Goal: Task Accomplishment & Management: Complete application form

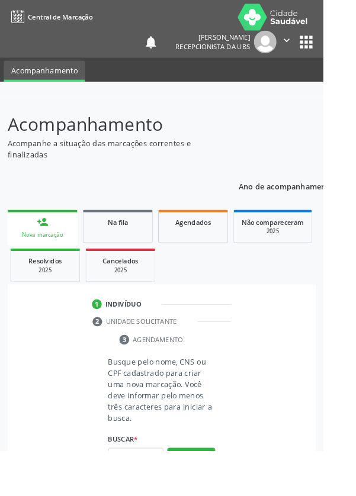
click at [151, 484] on span "*" at bounding box center [149, 483] width 4 height 10
click at [150, 495] on input "text" at bounding box center [149, 503] width 61 height 20
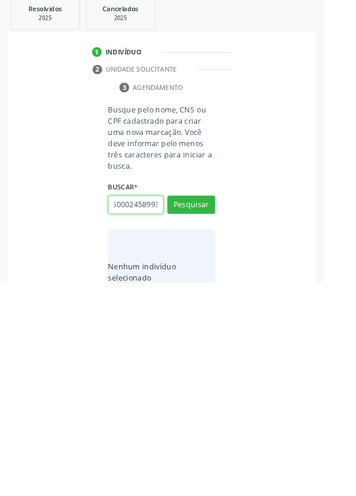
scroll to position [0, 21]
type input "703600024589938"
click at [214, 416] on button "Pesquisar" at bounding box center [210, 410] width 53 height 20
type input "703600024589938"
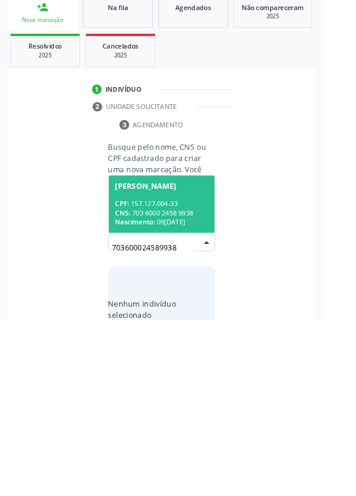
scroll to position [93, 0]
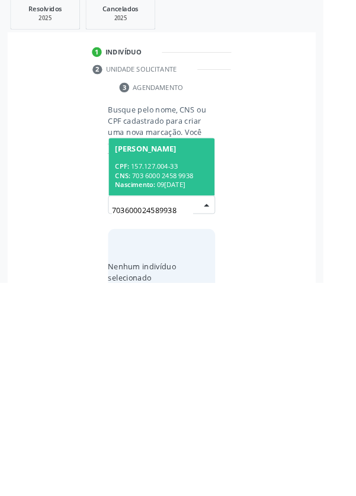
click at [182, 365] on div "CPF: 157.127.004-33" at bounding box center [178, 368] width 102 height 10
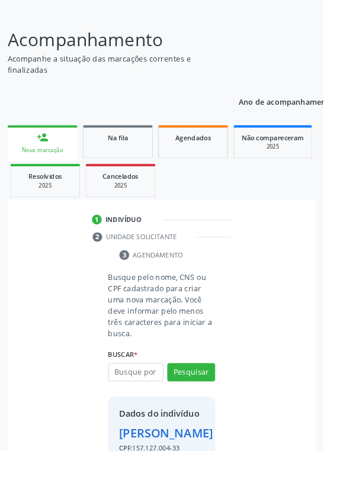
scroll to position [88, 0]
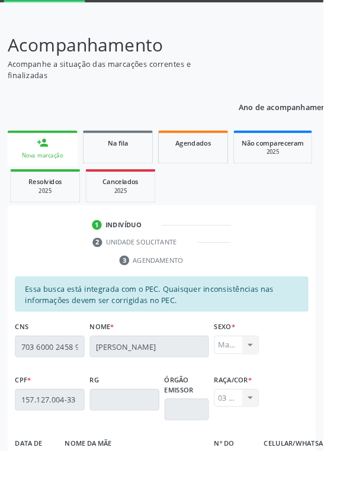
scroll to position [281, 0]
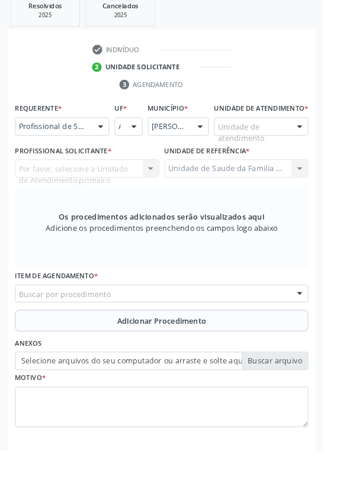
scroll to position [229, 0]
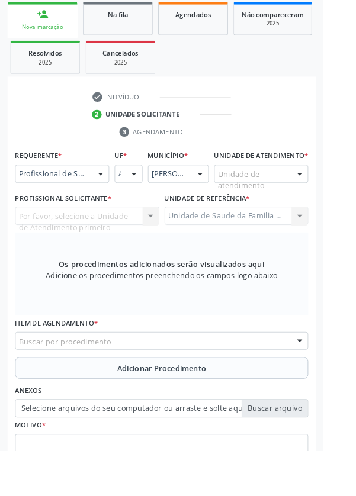
click at [108, 188] on div at bounding box center [111, 192] width 18 height 20
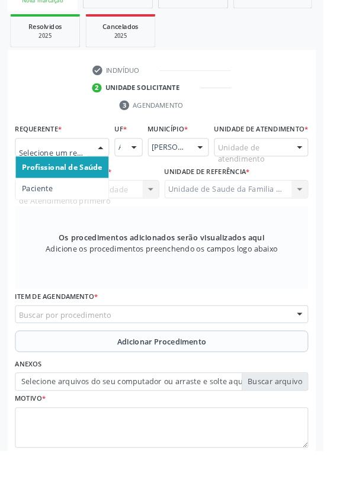
scroll to position [286, 0]
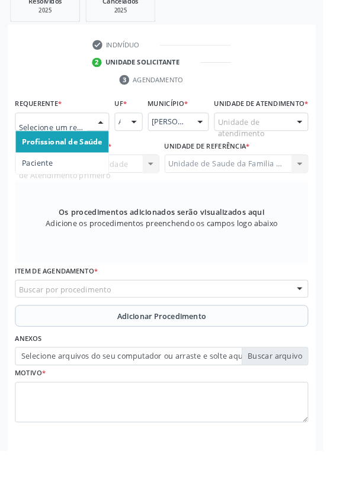
click at [53, 180] on span "Paciente" at bounding box center [41, 179] width 34 height 11
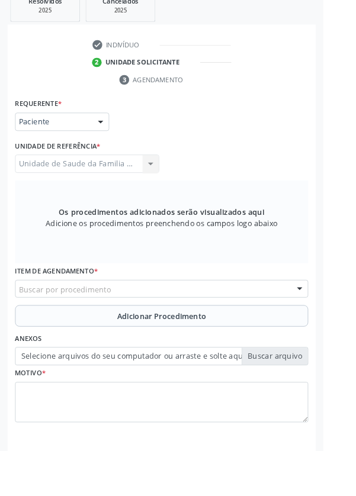
scroll to position [281, 0]
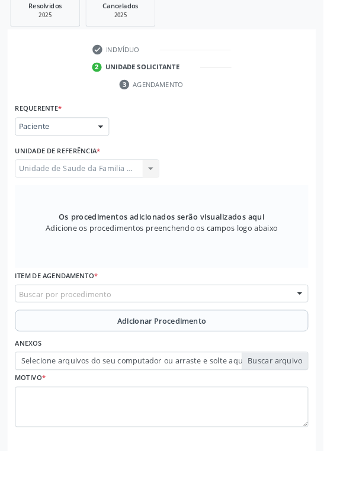
click at [179, 315] on div "Buscar por procedimento" at bounding box center [178, 323] width 323 height 20
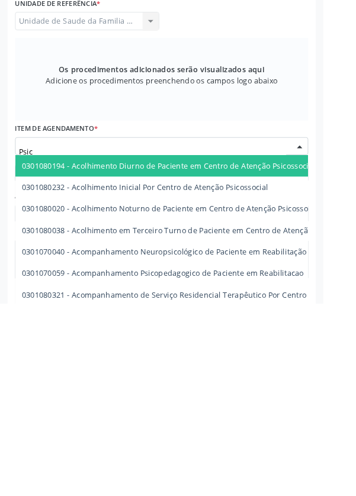
type input "Psicó"
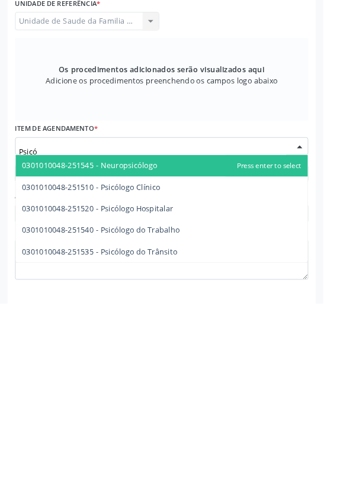
click at [166, 364] on span "0301010048-251510 - Psicólogo Clínico" at bounding box center [100, 367] width 152 height 11
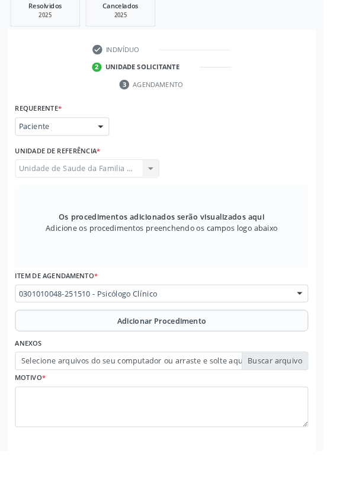
click at [221, 347] on span "Adicionar Procedimento" at bounding box center [178, 353] width 98 height 12
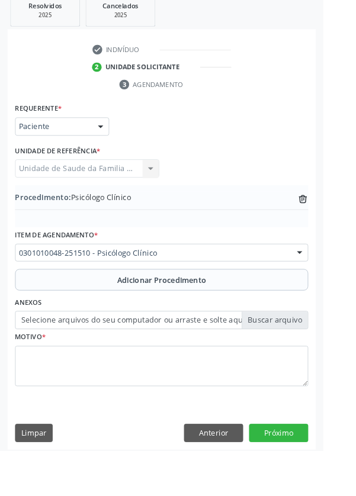
scroll to position [236, 0]
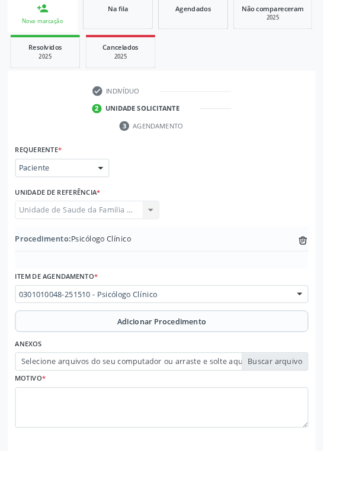
click at [313, 398] on label "Selecione arquivos do seu computador ou arraste e solte aqui" at bounding box center [178, 398] width 323 height 20
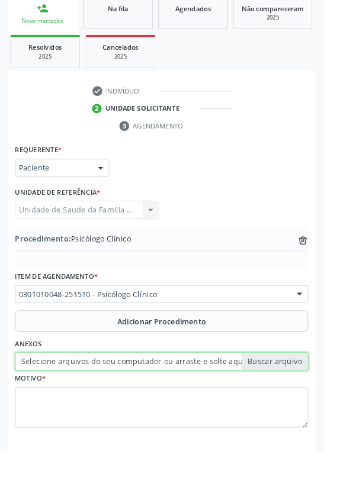
click at [313, 398] on input "Selecione arquivos do seu computador ou arraste e solte aqui" at bounding box center [178, 398] width 323 height 20
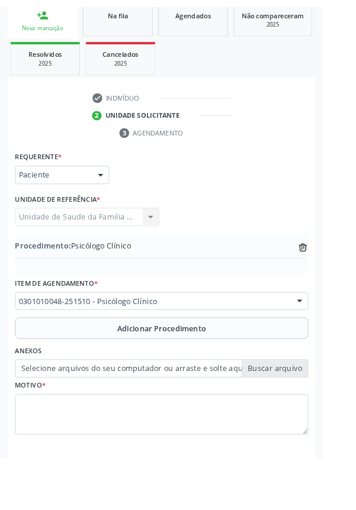
scroll to position [220, 0]
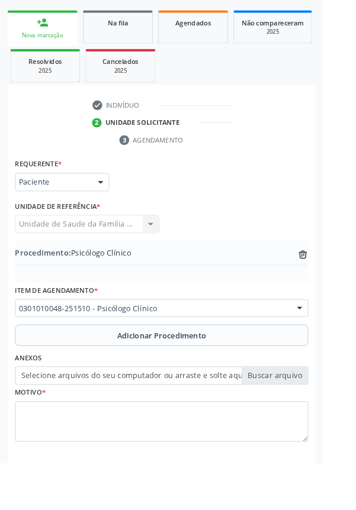
type input "C:\fakepath\17597698104844854242234428004853.jpg"
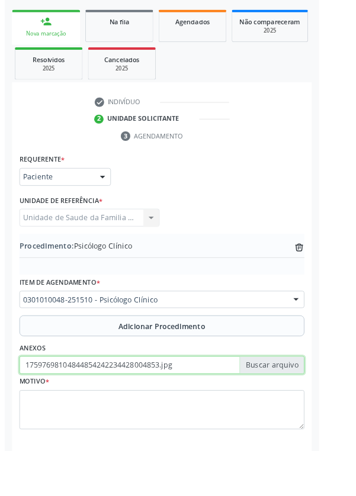
scroll to position [236, 0]
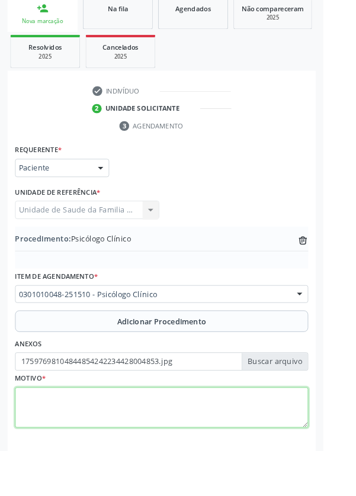
click at [141, 429] on textarea at bounding box center [178, 448] width 323 height 45
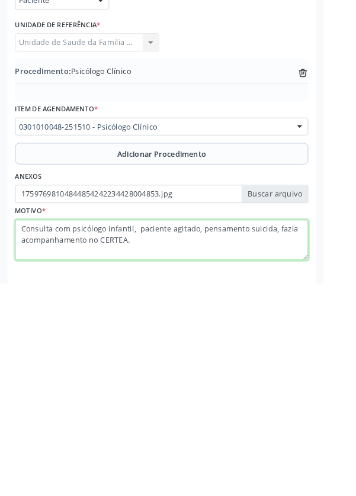
click at [324, 436] on textarea "Consulta com psicólogo infantil, paciente agitado, pensamento suicida, fazia ac…" at bounding box center [178, 448] width 323 height 45
click at [318, 432] on textarea "Consulta com psicólogo infantil, paciente agitado acompanhamento no CERTEA." at bounding box center [178, 448] width 323 height 45
click at [94, 450] on textarea "Consulta com psicólogo infantil, paciente agitado acompanhamento no CERTEA." at bounding box center [178, 448] width 323 height 45
type textarea "Consulta com psicólogo infantil, paciente muito agitado, pensamento suicida qua…"
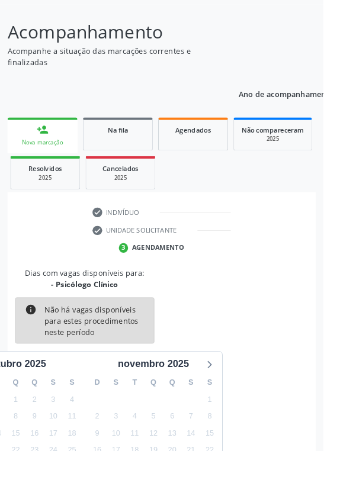
scroll to position [98, 0]
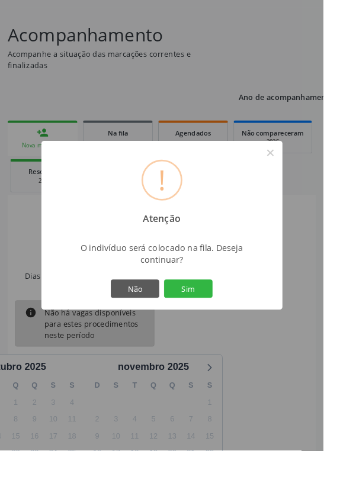
scroll to position [124, 0]
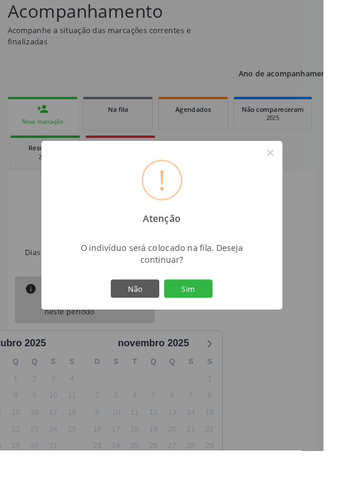
click at [234, 328] on button "Sim" at bounding box center [207, 318] width 53 height 20
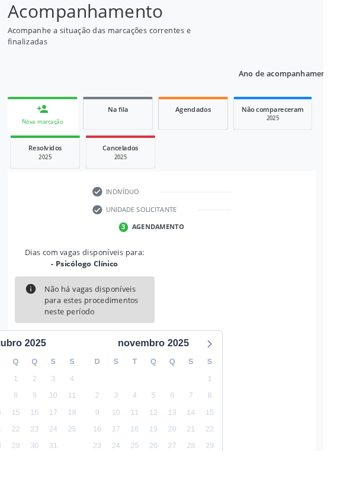
scroll to position [0, 0]
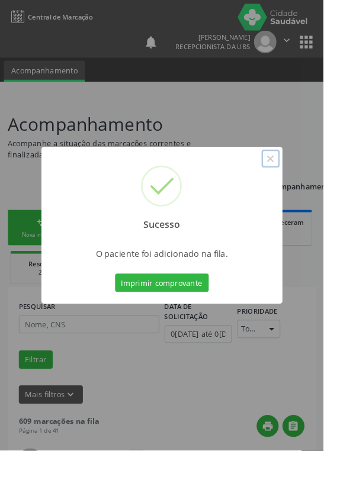
click at [308, 185] on button "×" at bounding box center [298, 175] width 20 height 20
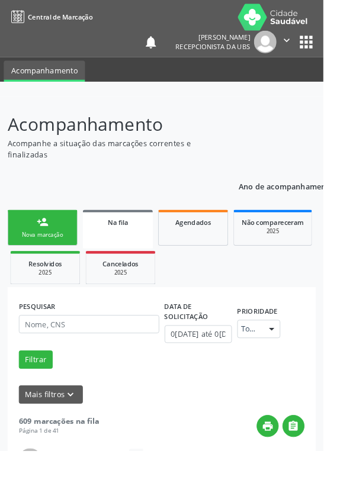
click at [62, 254] on div "Nova marcação" at bounding box center [46, 258] width 59 height 9
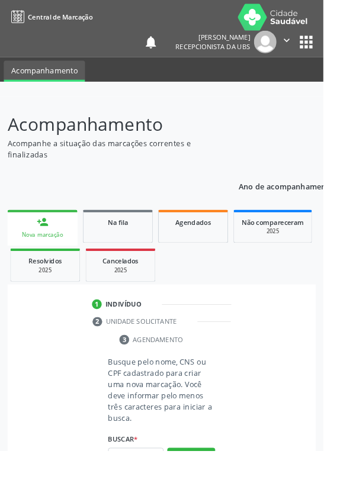
click at [45, 250] on div "person_add" at bounding box center [46, 244] width 13 height 13
click at [159, 495] on input "text" at bounding box center [149, 503] width 61 height 20
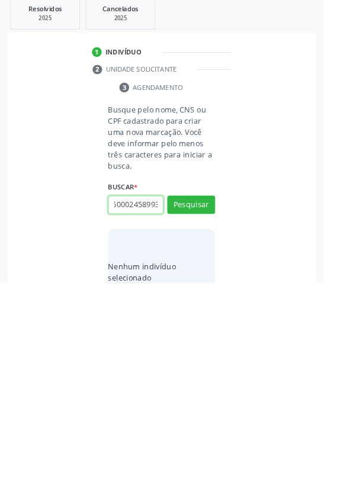
scroll to position [0, 21]
type input "703600024589938"
click at [232, 401] on button "Pesquisar" at bounding box center [210, 410] width 53 height 20
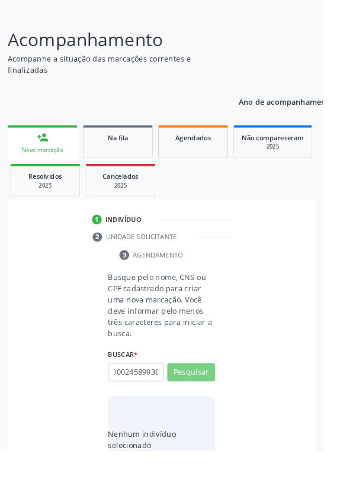
scroll to position [0, 0]
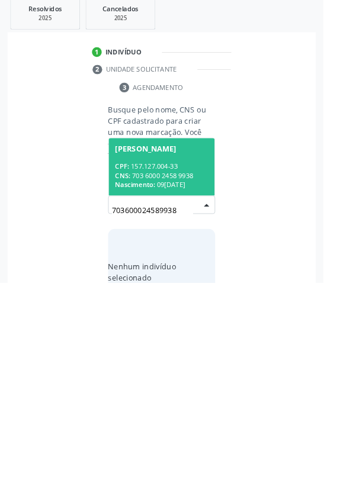
click at [189, 368] on div "CPF: 157.127.004-33" at bounding box center [178, 368] width 102 height 10
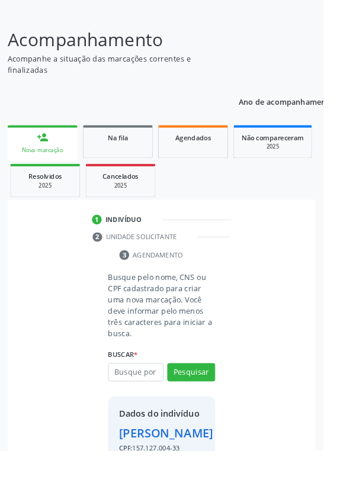
scroll to position [88, 0]
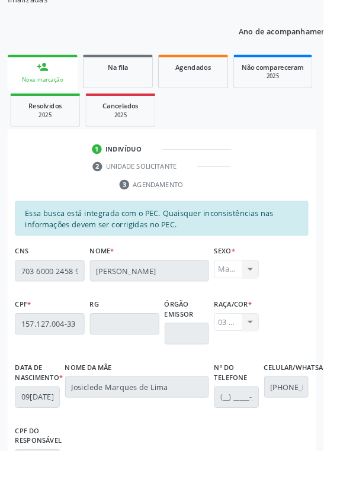
scroll to position [281, 0]
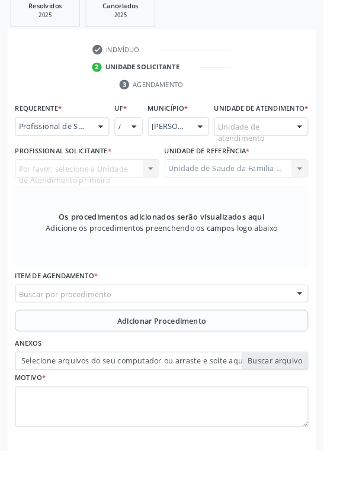
scroll to position [229, 0]
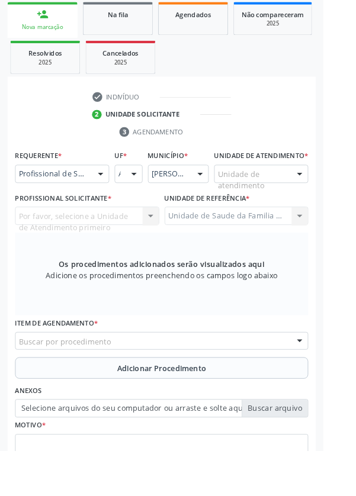
click at [107, 188] on div at bounding box center [111, 192] width 18 height 20
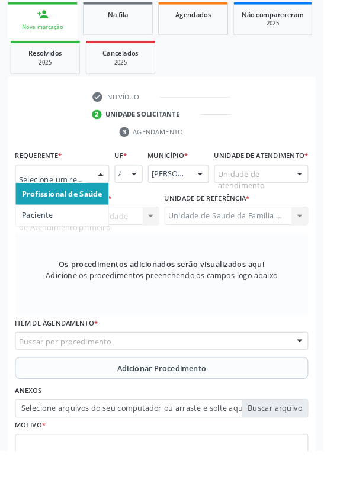
scroll to position [286, 0]
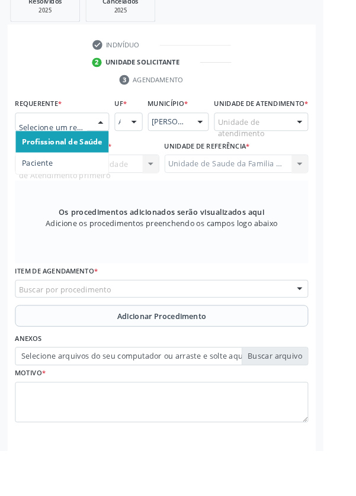
click at [73, 178] on span "Paciente" at bounding box center [68, 180] width 102 height 24
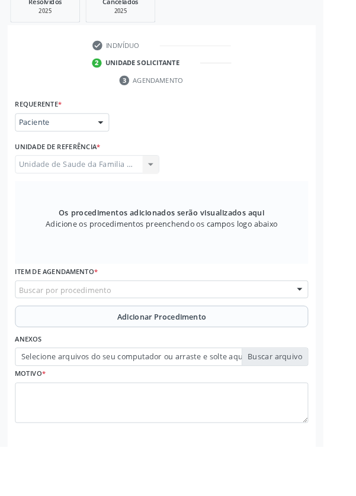
scroll to position [281, 0]
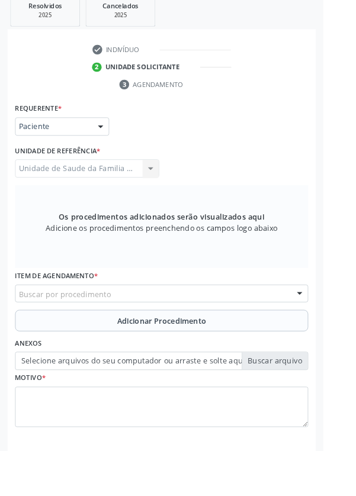
click at [207, 321] on div "Buscar por procedimento" at bounding box center [178, 323] width 323 height 20
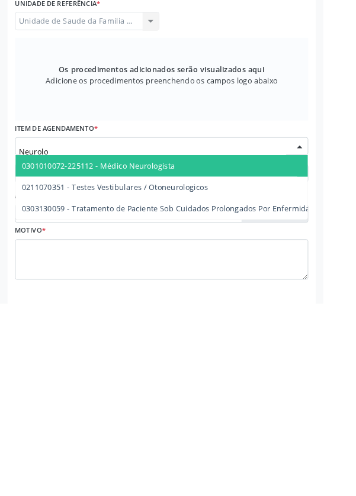
type input "Neurolog"
click at [184, 340] on span "0301010072-225112 - Médico Neurologista" at bounding box center [108, 344] width 169 height 11
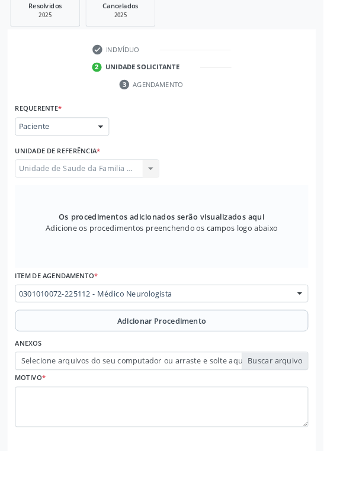
click at [223, 355] on span "Adicionar Procedimento" at bounding box center [178, 353] width 98 height 12
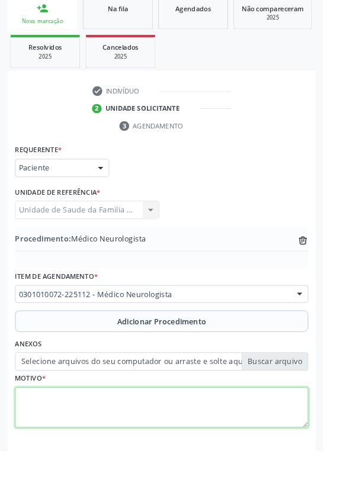
click at [125, 436] on textarea at bounding box center [178, 448] width 323 height 45
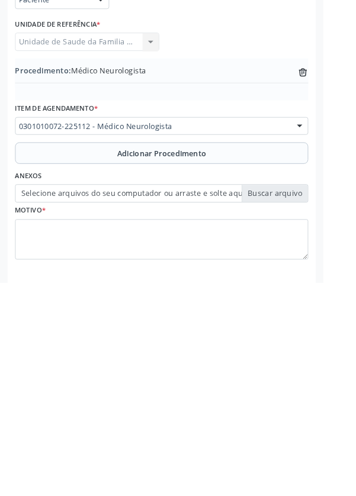
click at [310, 395] on label "Selecione arquivos do seu computador ou arraste e solte aqui" at bounding box center [178, 398] width 323 height 20
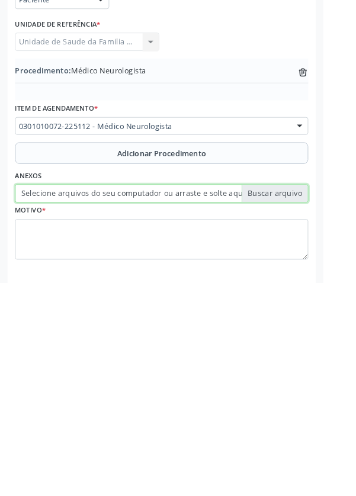
click at [310, 395] on input "Selecione arquivos do seu computador ou arraste e solte aqui" at bounding box center [178, 398] width 323 height 20
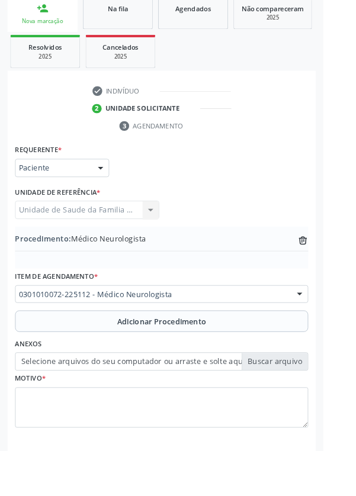
scroll to position [220, 0]
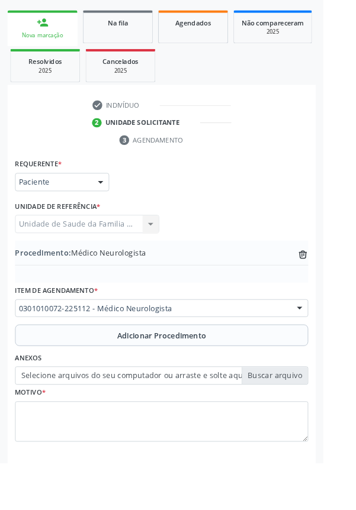
click at [311, 413] on label "Selecione arquivos do seu computador ou arraste e solte aqui" at bounding box center [178, 414] width 323 height 20
click at [311, 413] on input "Selecione arquivos do seu computador ou arraste e solte aqui" at bounding box center [178, 414] width 323 height 20
type input "C:\fakepath\17597705048654028532343138061628.jpg"
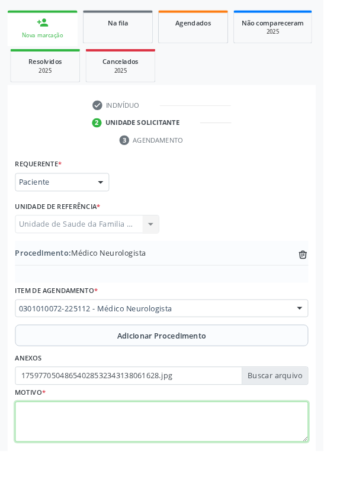
click at [138, 450] on textarea at bounding box center [178, 464] width 323 height 45
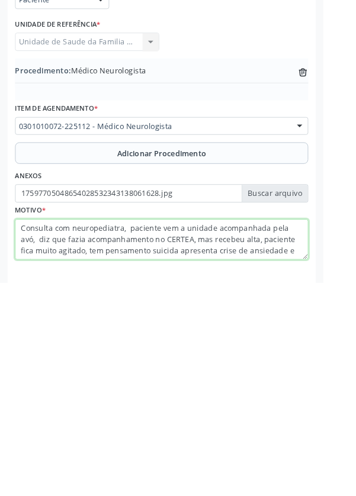
scroll to position [9, 0]
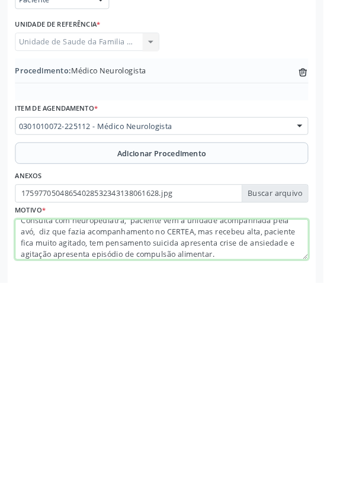
type textarea "Consulta com neuropediatra, paciente vem a unidade acompanhada pela avó, diz qu…"
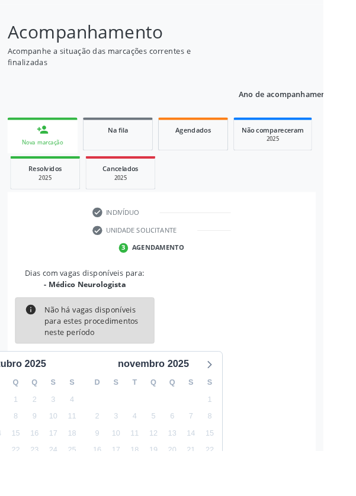
scroll to position [98, 0]
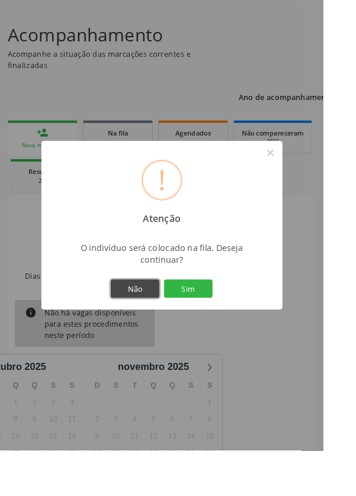
click at [161, 328] on button "Não" at bounding box center [148, 318] width 53 height 20
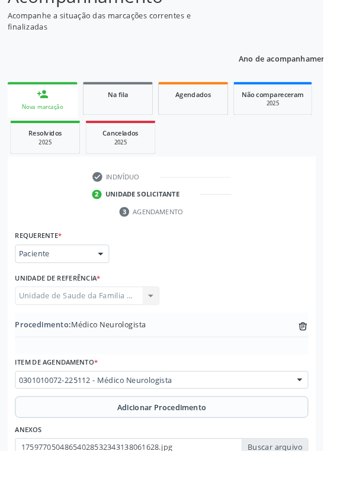
scroll to position [173, 0]
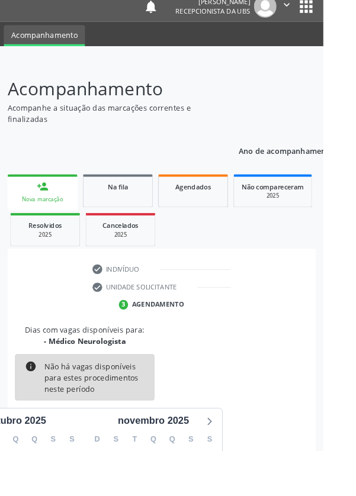
scroll to position [98, 0]
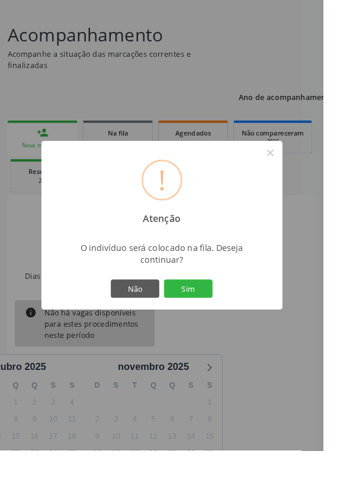
click at [234, 328] on button "Sim" at bounding box center [207, 318] width 53 height 20
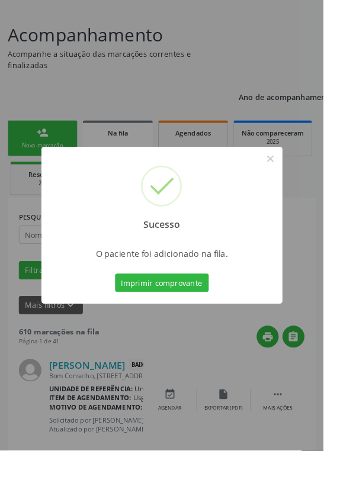
scroll to position [0, 0]
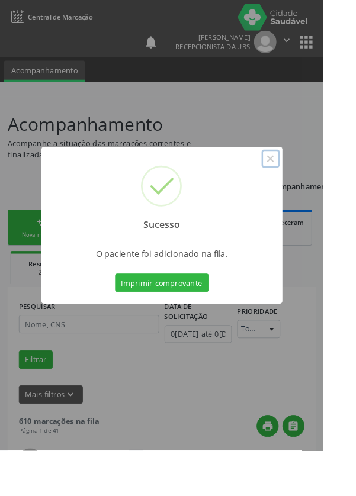
click at [308, 185] on button "×" at bounding box center [298, 175] width 20 height 20
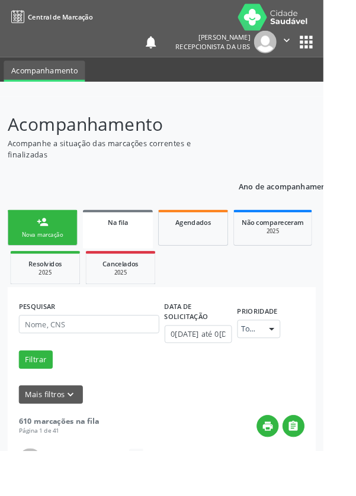
click at [57, 250] on link "person_add Nova marcação" at bounding box center [46, 251] width 77 height 40
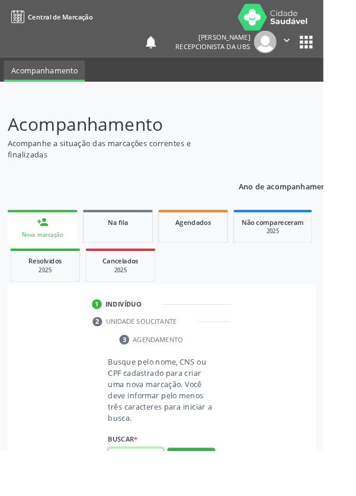
click at [157, 495] on input "text" at bounding box center [149, 503] width 61 height 20
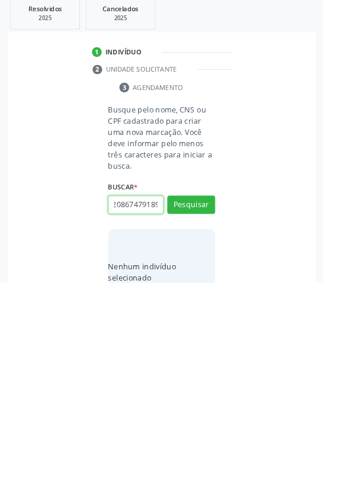
scroll to position [0, 21]
type input "703208674791899"
click at [220, 411] on button "Pesquisar" at bounding box center [210, 410] width 53 height 20
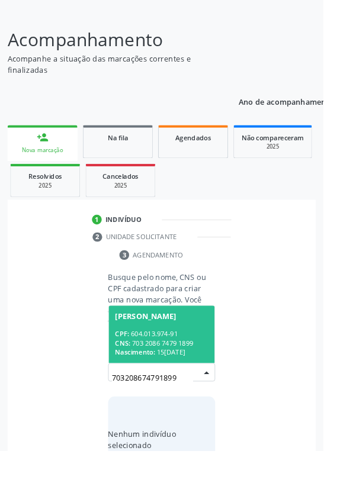
scroll to position [93, 0]
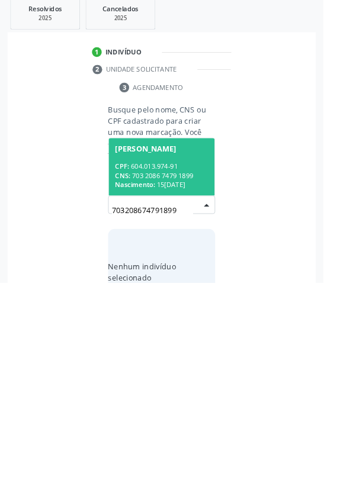
click at [189, 360] on span "[PERSON_NAME] CPF: 604.013.974-91 CNS: 703 2086 7479 1899 Nascimento: [DATE]" at bounding box center [178, 368] width 117 height 63
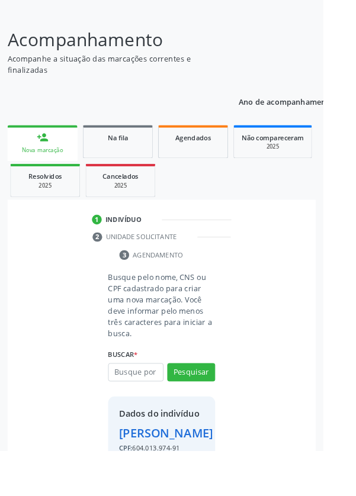
scroll to position [88, 0]
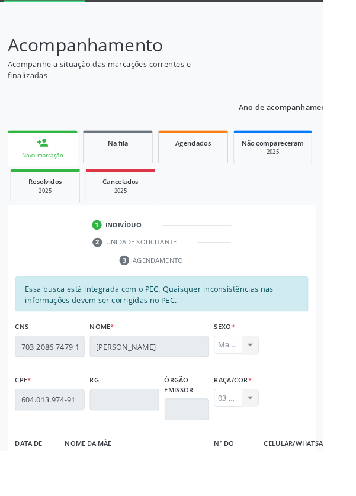
scroll to position [281, 0]
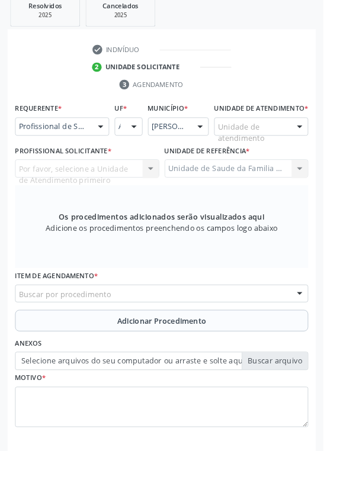
scroll to position [229, 0]
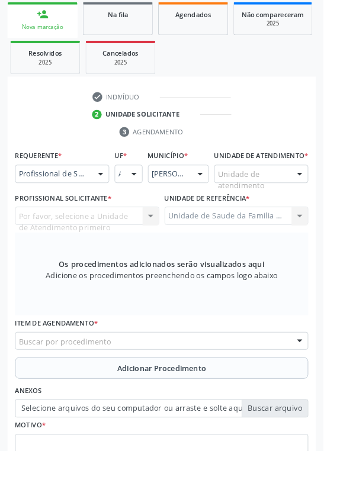
click at [314, 191] on div "Unidade de atendimento" at bounding box center [288, 191] width 104 height 20
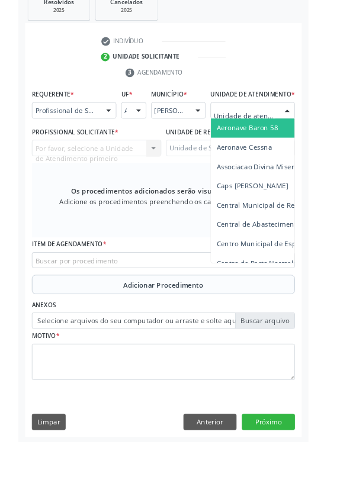
scroll to position [275, 0]
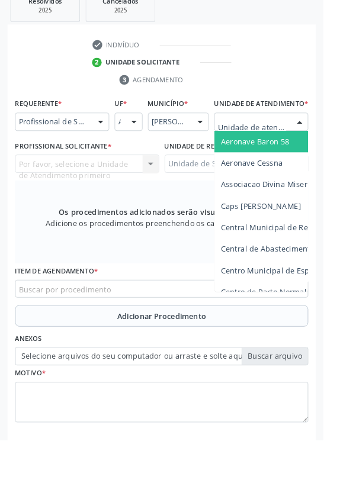
type input "Rua n"
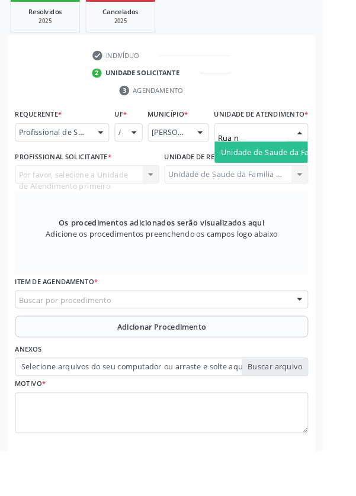
click at [299, 173] on span "Unidade de Saude da Familia Rua [GEOGRAPHIC_DATA]" at bounding box center [353, 167] width 220 height 11
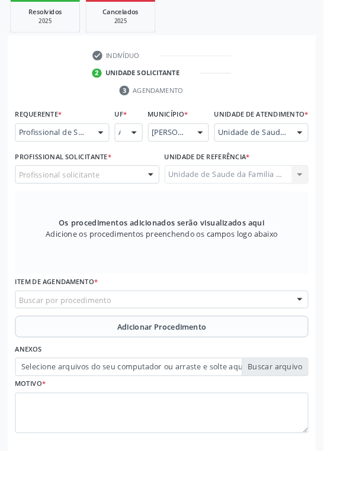
click at [134, 198] on div "Profissional solicitante" at bounding box center [96, 192] width 159 height 20
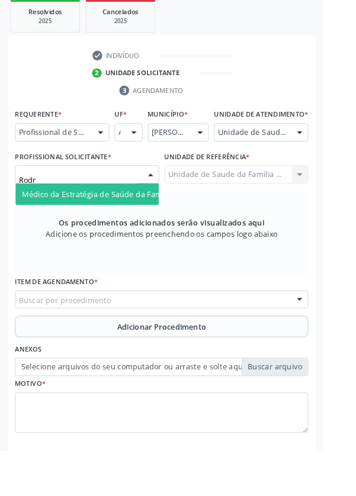
type input "Rodri"
click at [128, 219] on span "Médico da Estratégia de Saúde da Família - [PERSON_NAME]" at bounding box center [144, 213] width 240 height 11
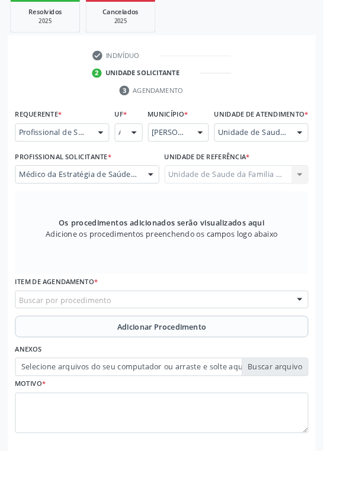
click at [237, 330] on div "Buscar por procedimento" at bounding box center [178, 330] width 323 height 20
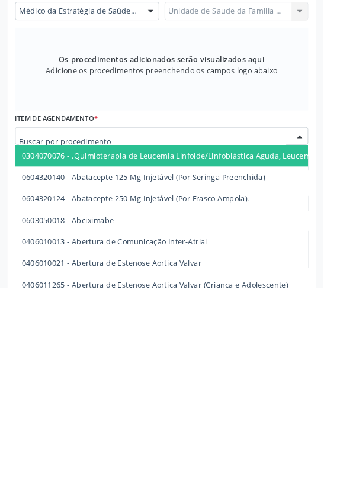
type input "V"
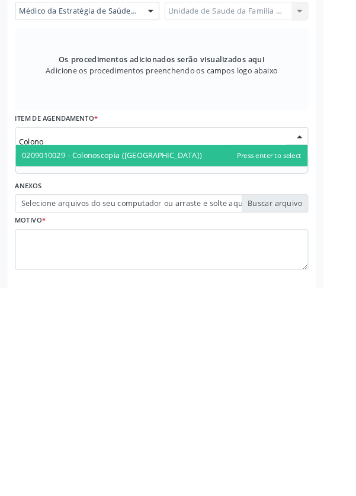
type input "Colonos"
click at [155, 356] on span "0209010029 - Colonoscopia ([GEOGRAPHIC_DATA])" at bounding box center [123, 350] width 198 height 11
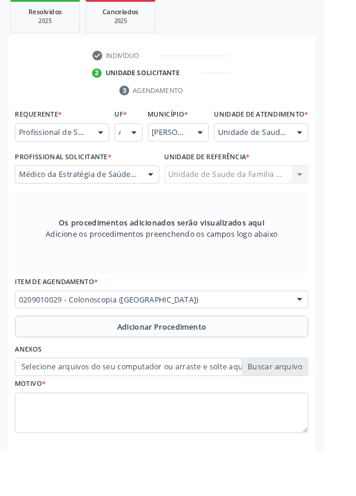
click at [212, 366] on span "Adicionar Procedimento" at bounding box center [178, 359] width 98 height 12
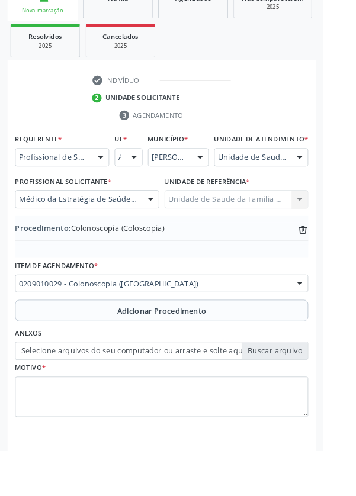
click at [313, 397] on label "Selecione arquivos do seu computador ou arraste e solte aqui" at bounding box center [178, 386] width 323 height 20
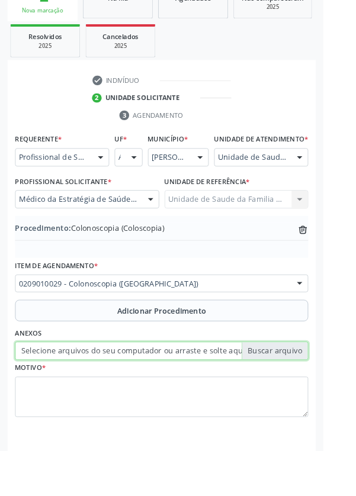
click at [313, 397] on input "Selecione arquivos do seu computador ou arraste e solte aqui" at bounding box center [178, 386] width 323 height 20
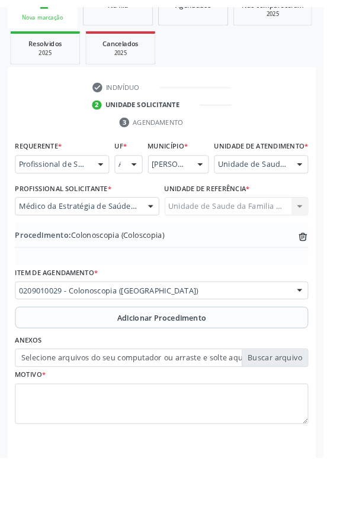
scroll to position [231, 0]
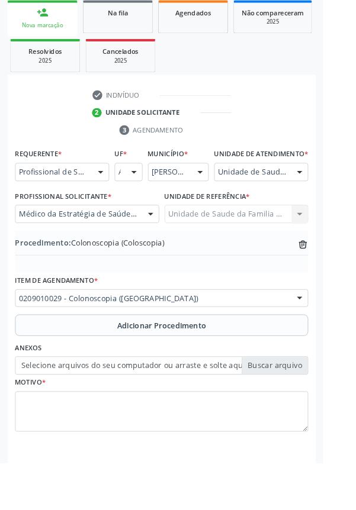
type input "C:\fakepath\17597708379973159707887273973366.jpg"
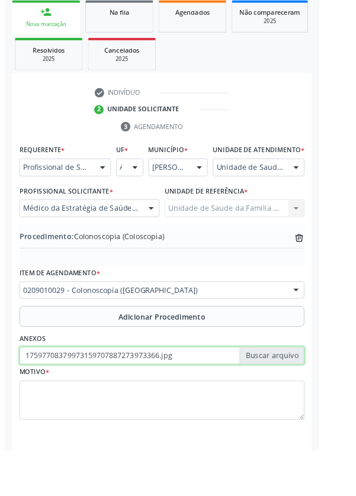
scroll to position [247, 0]
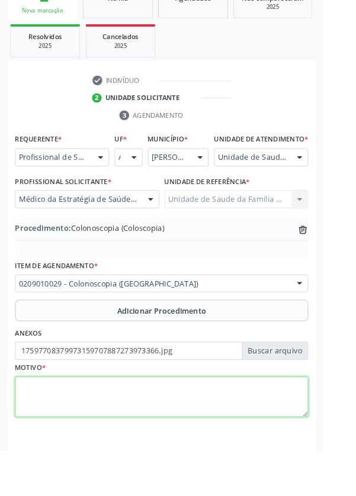
click at [104, 434] on textarea at bounding box center [178, 437] width 323 height 45
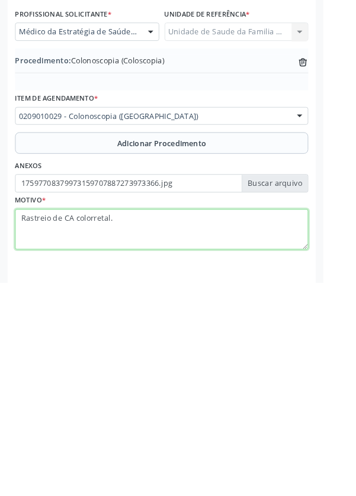
type textarea "Rastreio de CA colorretal."
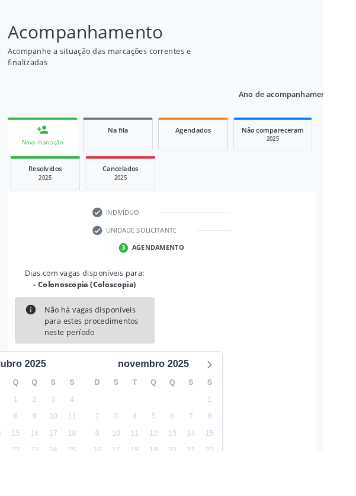
scroll to position [98, 0]
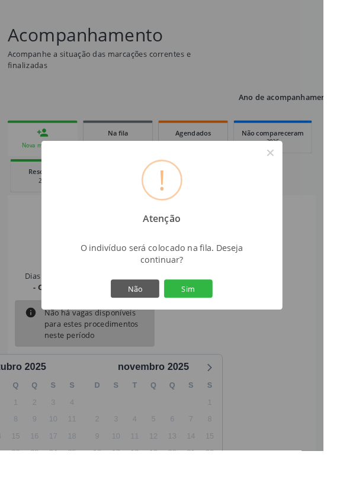
click at [234, 328] on button "Sim" at bounding box center [207, 318] width 53 height 20
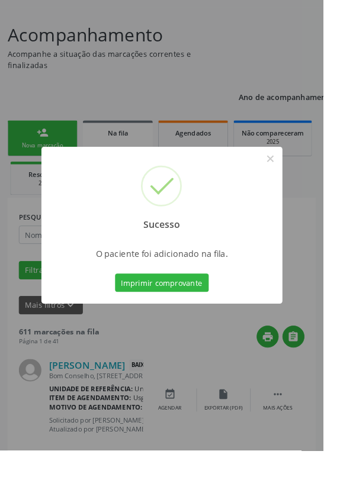
scroll to position [0, 0]
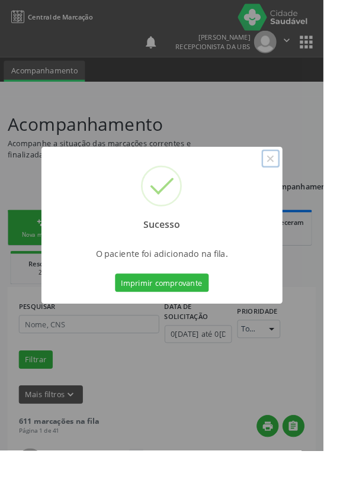
click at [308, 185] on button "×" at bounding box center [298, 175] width 20 height 20
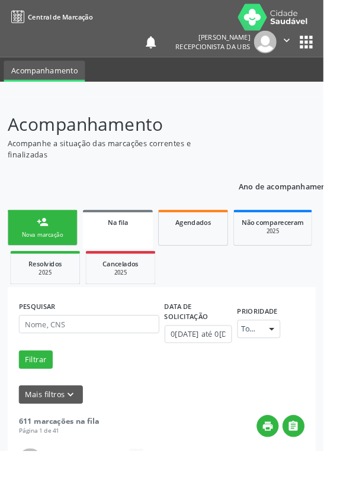
click at [66, 254] on div "Nova marcação" at bounding box center [46, 258] width 59 height 9
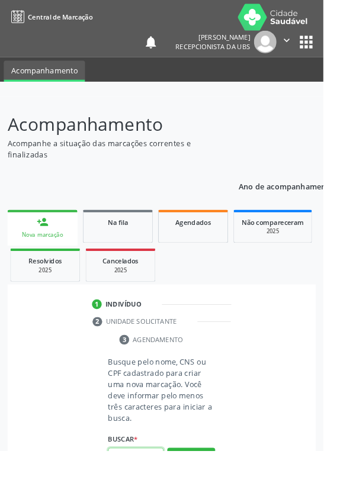
click at [149, 495] on input "text" at bounding box center [149, 503] width 61 height 20
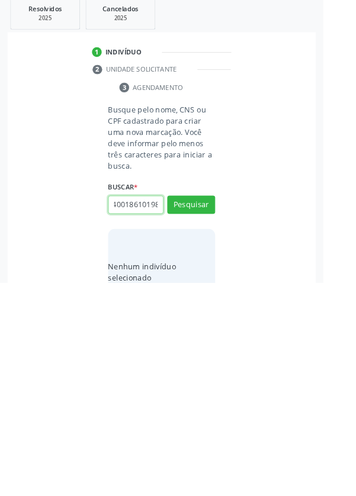
scroll to position [0, 21]
type input "706400186101988"
click at [224, 406] on button "Pesquisar" at bounding box center [210, 410] width 53 height 20
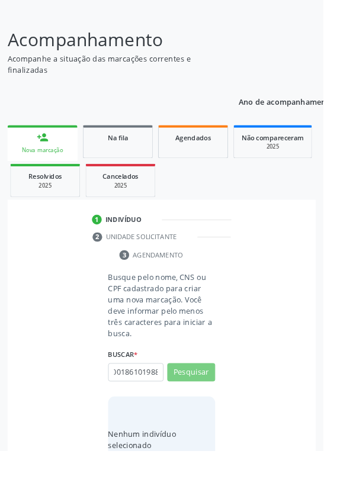
scroll to position [0, 0]
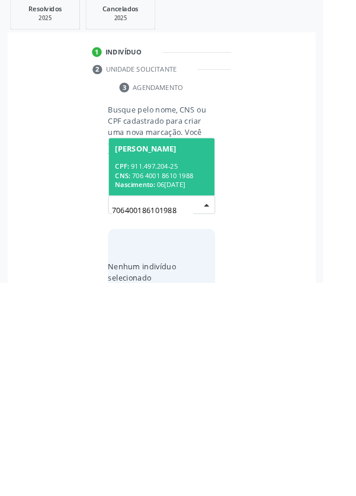
click at [205, 363] on div "CPF: 911.497.204-25" at bounding box center [178, 368] width 102 height 10
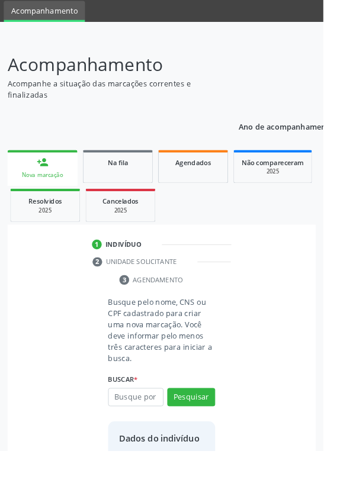
scroll to position [68, 0]
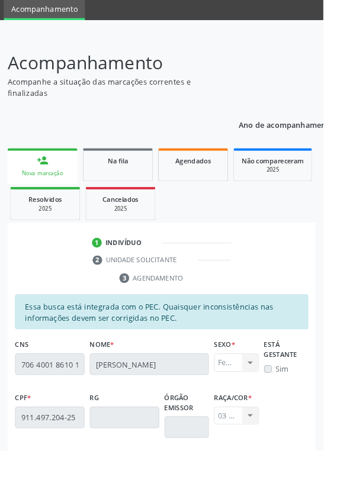
scroll to position [281, 0]
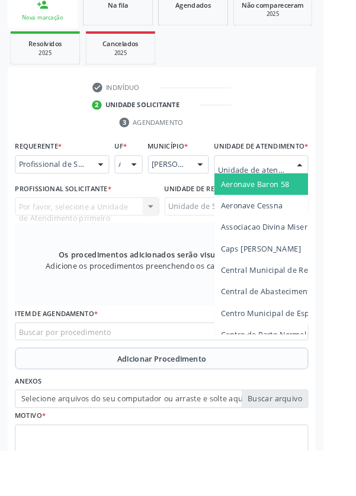
scroll to position [265, 0]
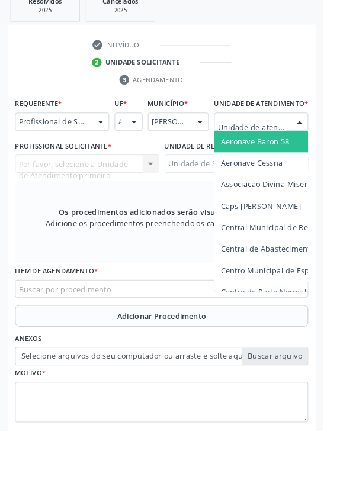
type input "Rua n"
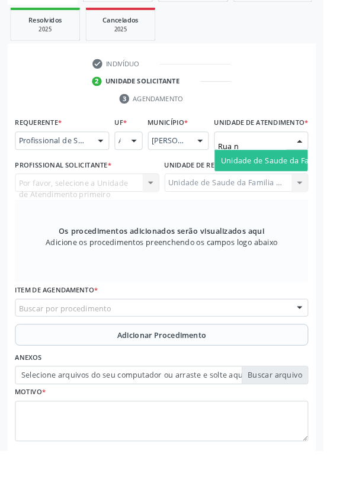
click at [294, 182] on span "Unidade de Saude da Familia Rua [GEOGRAPHIC_DATA]" at bounding box center [353, 176] width 220 height 11
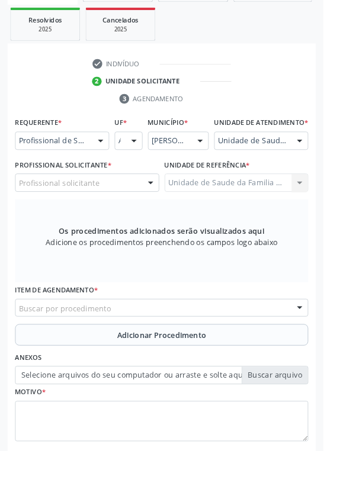
click at [114, 211] on div "Profissional solicitante" at bounding box center [96, 201] width 159 height 20
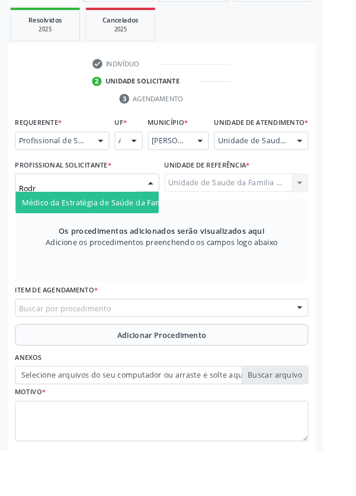
type input "Rodri"
click at [129, 227] on span "Médico da Estratégia de Saúde da Família - [PERSON_NAME]" at bounding box center [144, 222] width 240 height 11
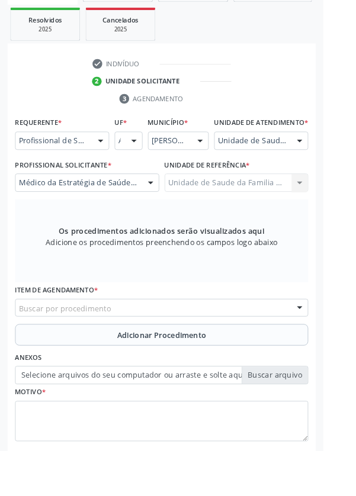
click at [248, 344] on div "Buscar por procedimento" at bounding box center [178, 339] width 323 height 20
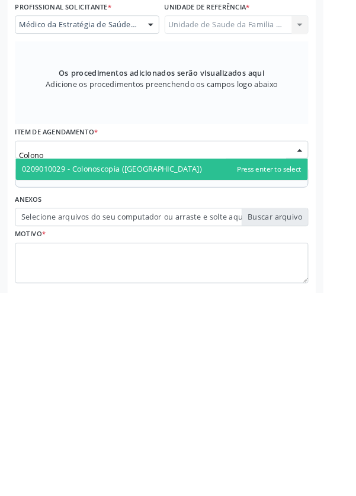
type input "Colonos"
click at [136, 366] on span "0209010029 - Colonoscopia ([GEOGRAPHIC_DATA])" at bounding box center [123, 360] width 198 height 11
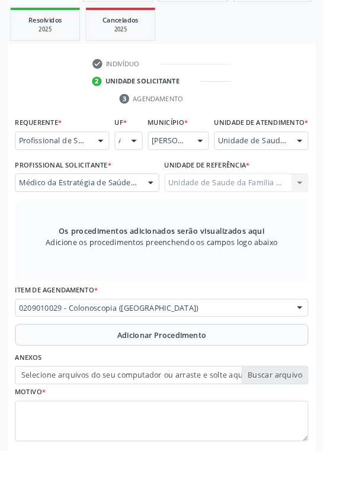
click at [192, 375] on span "Adicionar Procedimento" at bounding box center [178, 369] width 98 height 12
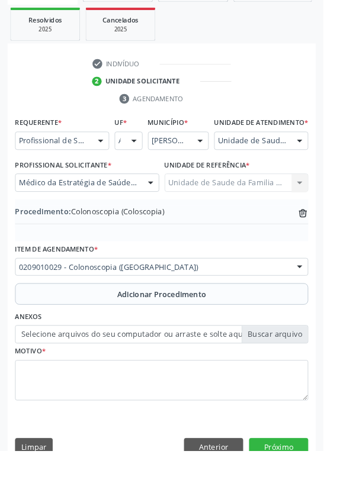
scroll to position [247, 0]
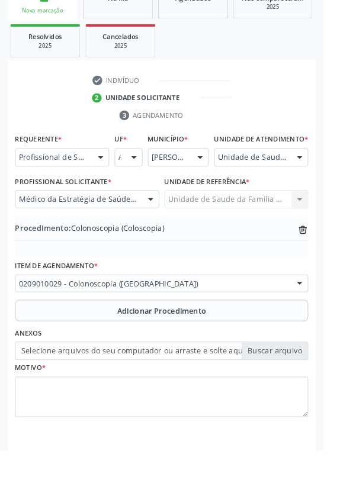
click at [304, 397] on label "Selecione arquivos do seu computador ou arraste e solte aqui" at bounding box center [178, 386] width 323 height 20
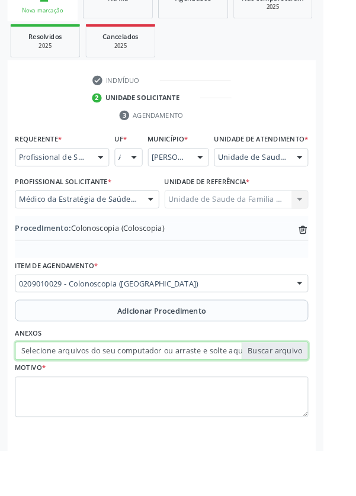
click at [304, 397] on input "Selecione arquivos do seu computador ou arraste e solte aqui" at bounding box center [178, 386] width 323 height 20
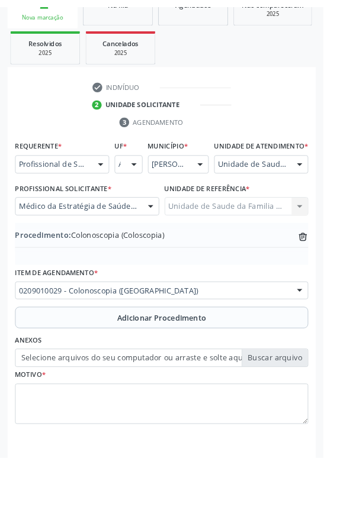
scroll to position [231, 0]
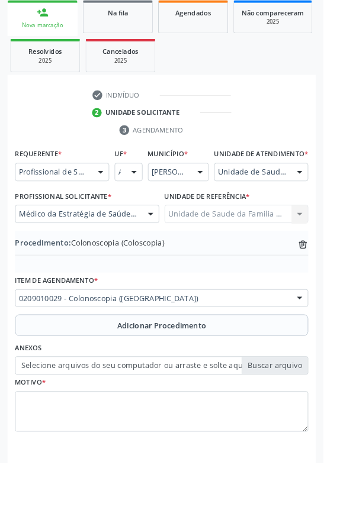
type input "C:\fakepath\17597709393346553851817916829424.jpg"
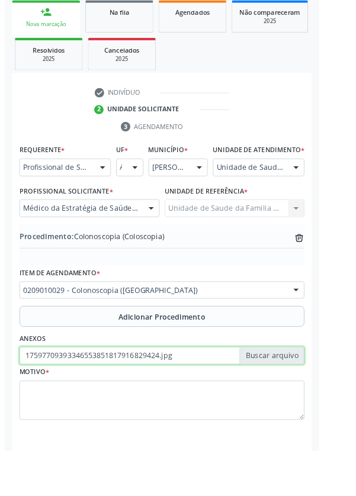
scroll to position [247, 0]
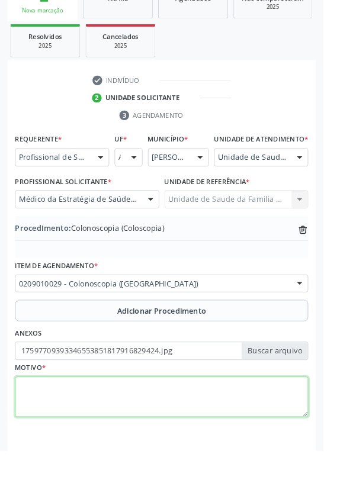
click at [212, 438] on textarea at bounding box center [178, 437] width 323 height 45
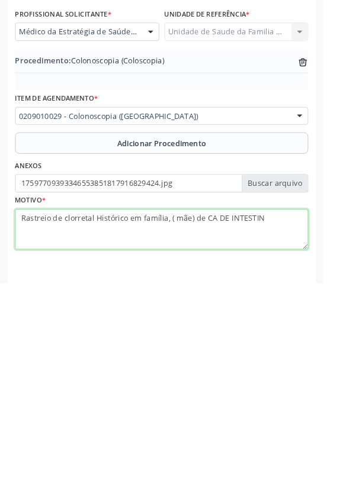
type textarea "Rastreio de clorretal Histórico em família, ( mãe) de CA DE INTESTINO"
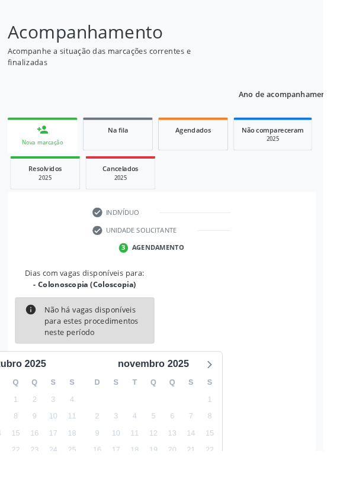
scroll to position [98, 0]
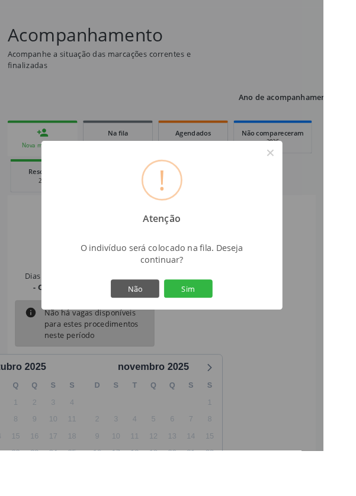
click at [234, 328] on button "Sim" at bounding box center [207, 318] width 53 height 20
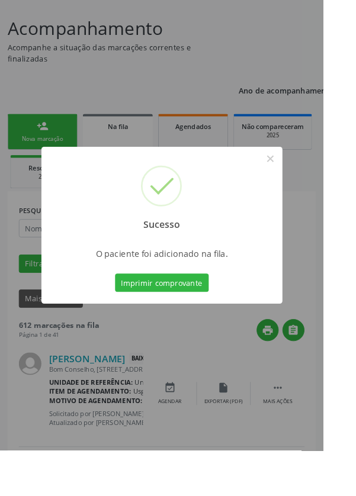
scroll to position [106, 0]
click at [308, 185] on button "×" at bounding box center [298, 175] width 20 height 20
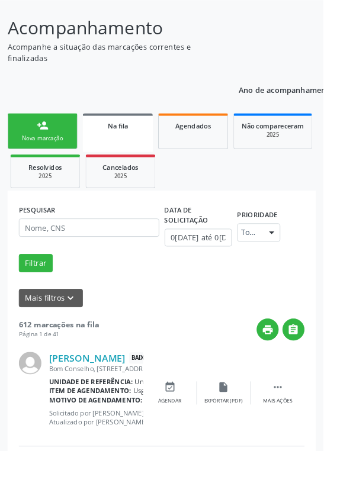
click at [53, 136] on link "person_add Nova marcação" at bounding box center [46, 145] width 77 height 40
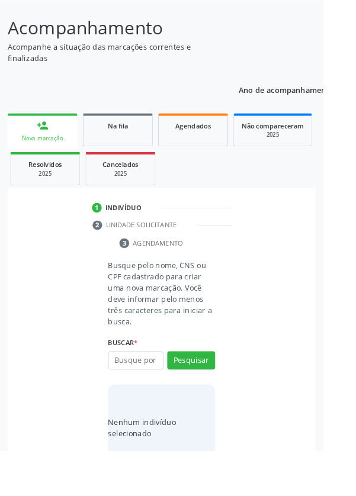
scroll to position [30, 0]
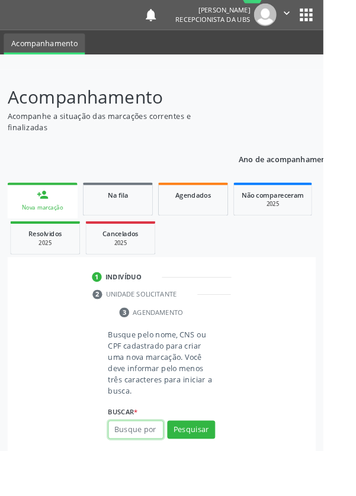
click at [155, 467] on input "text" at bounding box center [149, 473] width 61 height 20
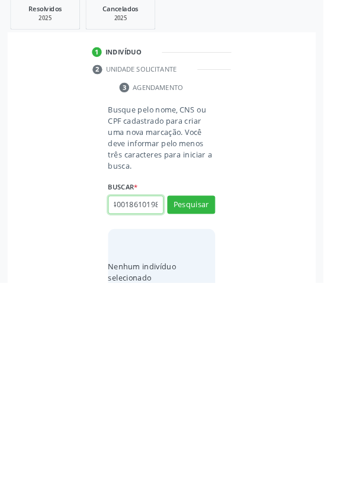
scroll to position [0, 21]
type input "706400186101988"
click at [224, 405] on button "Pesquisar" at bounding box center [210, 410] width 53 height 20
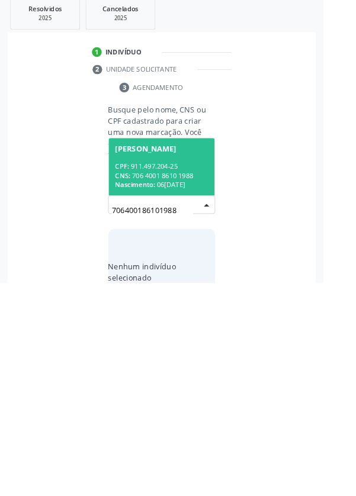
click at [194, 360] on span "[PERSON_NAME] CPF: 911.497.204-25 CNS: 706 4001 8610 1988 Nascimento: [DATE]" at bounding box center [178, 368] width 117 height 63
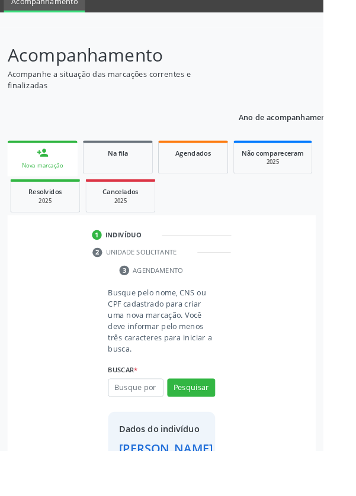
scroll to position [68, 0]
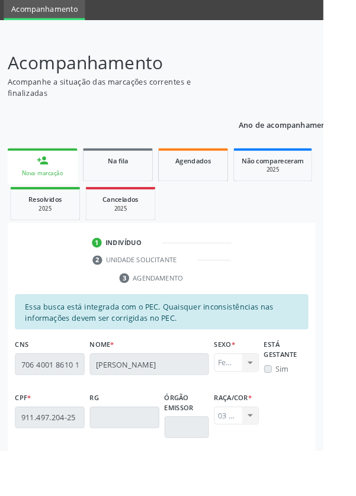
scroll to position [281, 0]
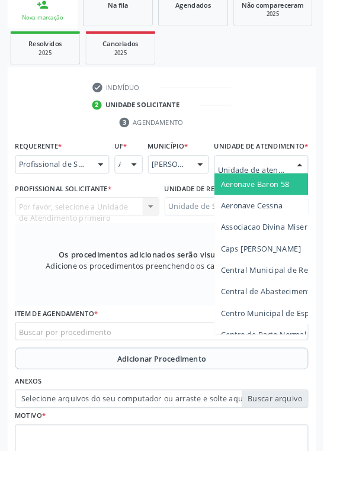
scroll to position [270, 0]
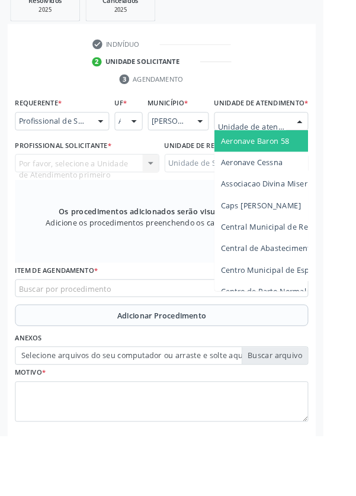
type input "Rua n"
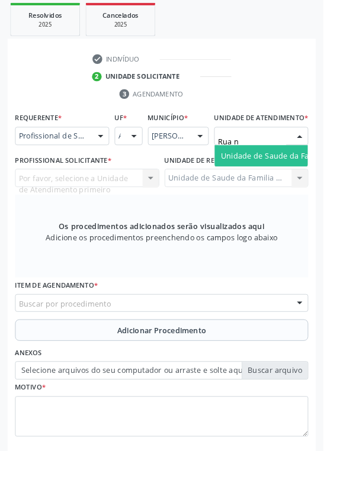
click at [299, 177] on span "Unidade de Saude da Familia Rua [GEOGRAPHIC_DATA]" at bounding box center [353, 171] width 220 height 11
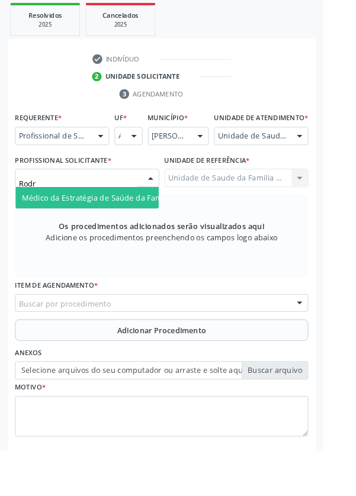
type input "Rodri"
click at [143, 223] on span "Médico da Estratégia de Saúde da Família - [PERSON_NAME]" at bounding box center [144, 217] width 240 height 11
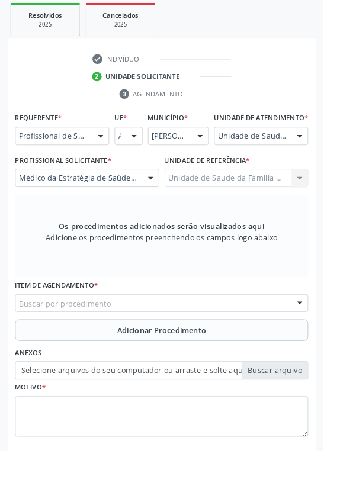
click at [223, 341] on div "Buscar por procedimento" at bounding box center [178, 334] width 323 height 20
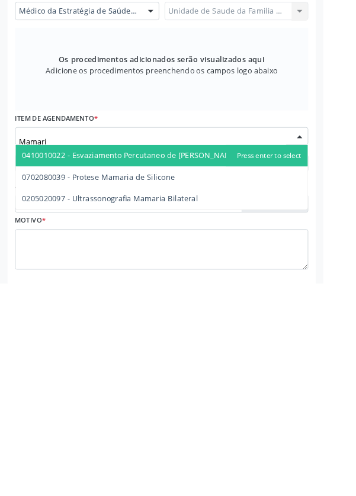
type input "Mamaria"
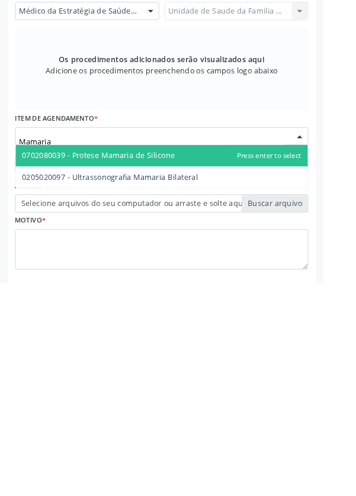
click at [199, 384] on span "0205020097 - Ultrassonografia Mamaria Bilateral" at bounding box center [121, 378] width 194 height 11
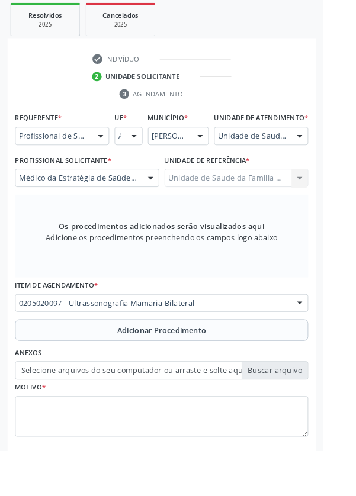
click at [234, 371] on button "Adicionar Procedimento" at bounding box center [178, 364] width 323 height 24
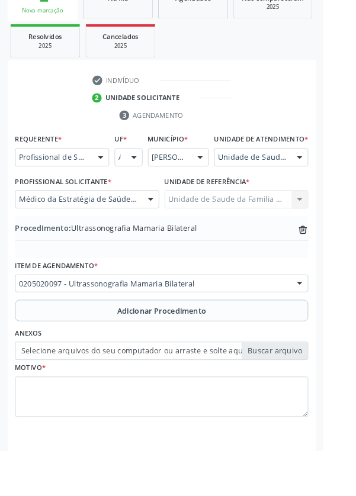
click at [309, 397] on label "Selecione arquivos do seu computador ou arraste e solte aqui" at bounding box center [178, 386] width 323 height 20
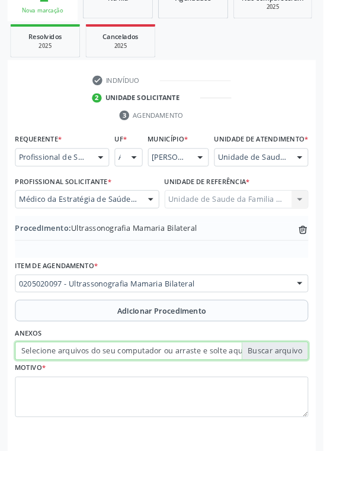
click at [309, 397] on input "Selecione arquivos do seu computador ou arraste e solte aqui" at bounding box center [178, 386] width 323 height 20
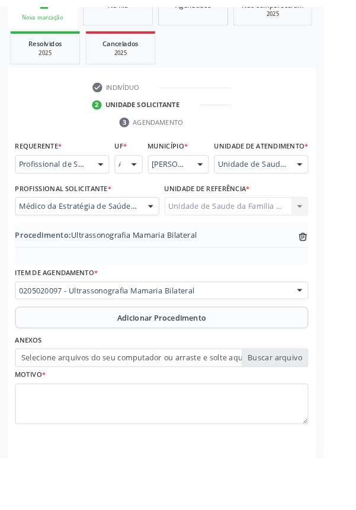
scroll to position [231, 0]
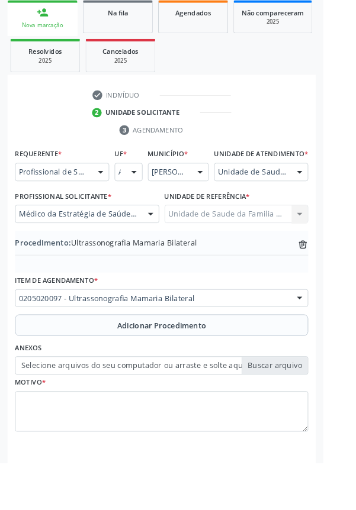
type input "C:\fakepath\17597710953598965177190264573837.jpg"
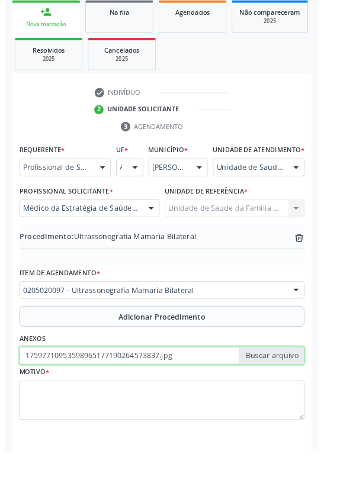
scroll to position [247, 0]
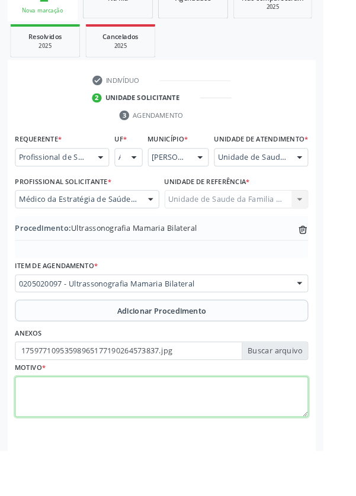
click at [199, 430] on textarea at bounding box center [178, 437] width 323 height 45
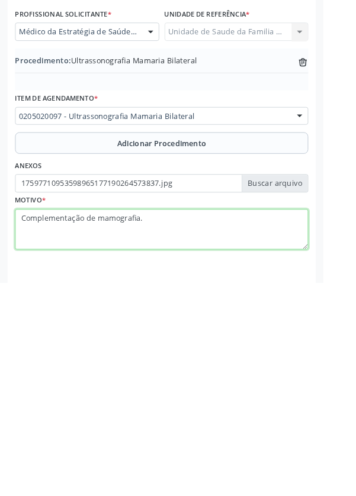
type textarea "Complementação de mamografia."
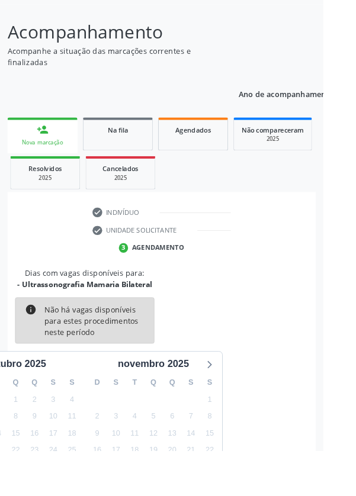
scroll to position [98, 0]
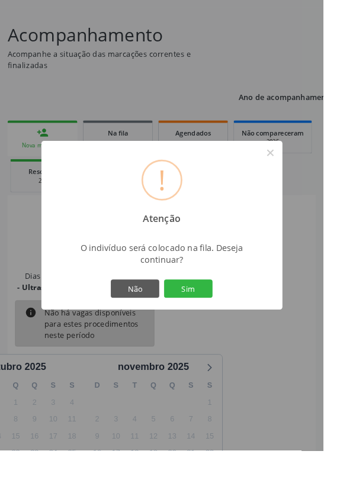
click at [234, 328] on button "Sim" at bounding box center [207, 318] width 53 height 20
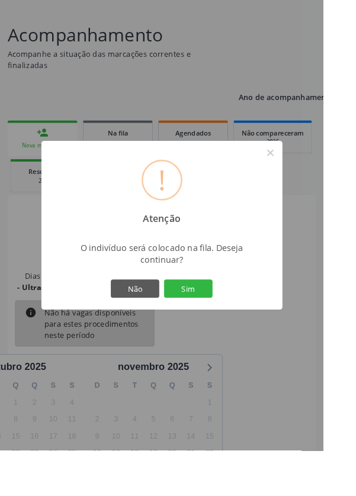
click at [234, 328] on button "Sim" at bounding box center [207, 318] width 53 height 20
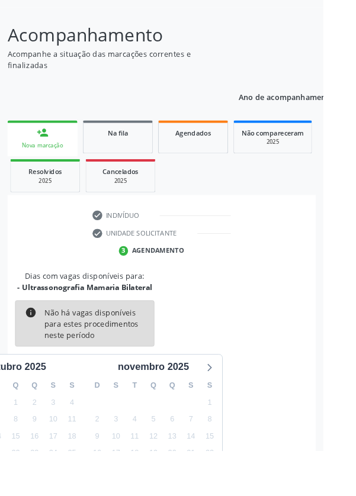
scroll to position [93, 0]
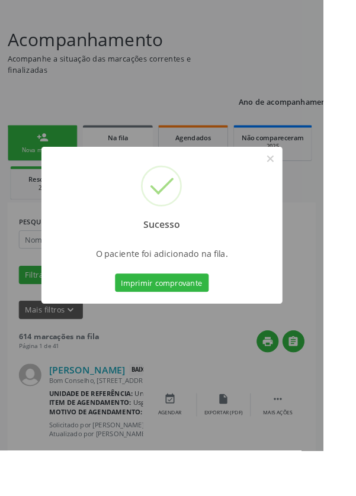
scroll to position [0, 0]
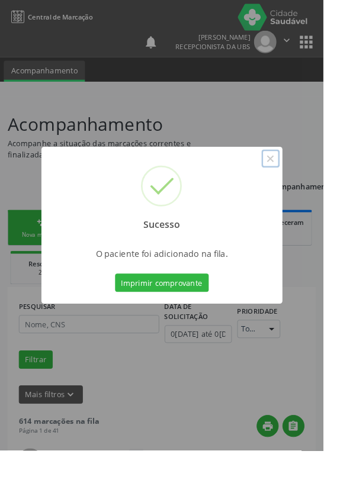
click at [308, 185] on button "×" at bounding box center [298, 175] width 20 height 20
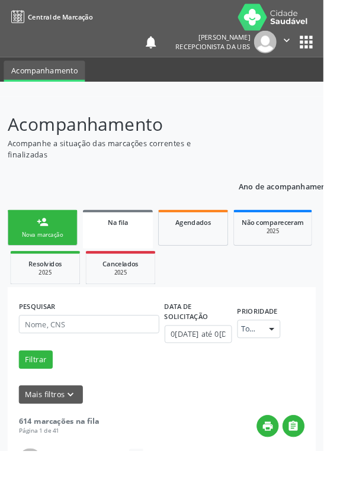
click at [64, 239] on link "person_add Nova marcação" at bounding box center [46, 251] width 77 height 40
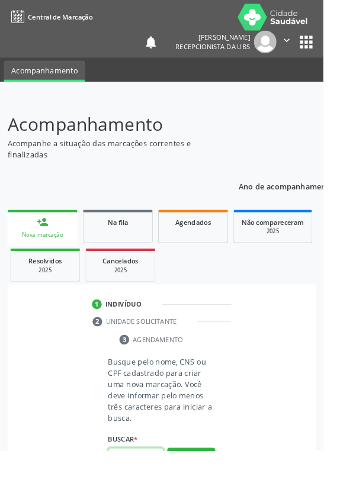
click at [160, 495] on input "text" at bounding box center [149, 503] width 61 height 20
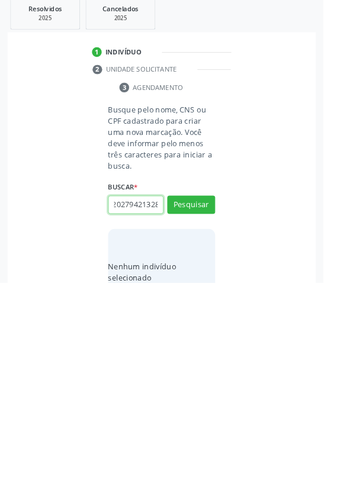
scroll to position [0, 21]
type input "704202794213283"
click at [223, 402] on button "Pesquisar" at bounding box center [210, 410] width 53 height 20
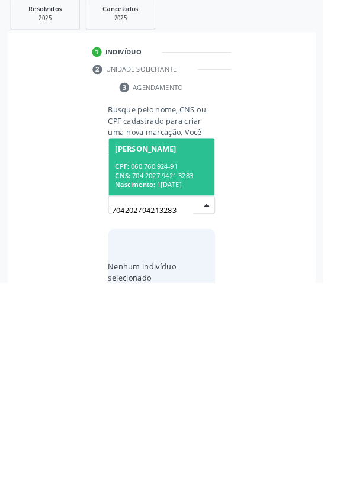
click at [207, 369] on div "CPF: 060.760.924-91" at bounding box center [178, 368] width 102 height 10
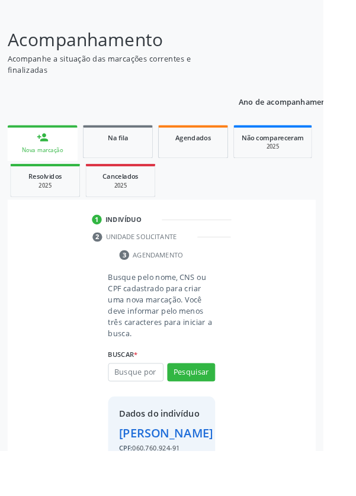
scroll to position [68, 0]
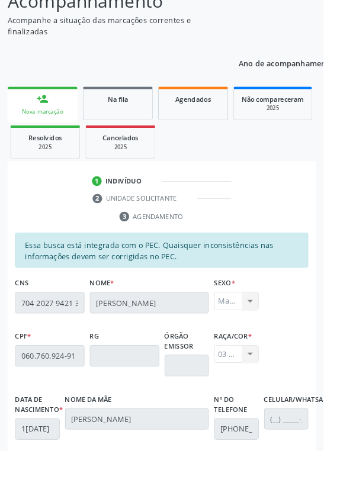
scroll to position [281, 0]
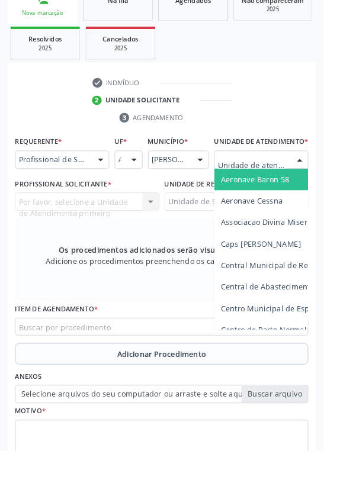
scroll to position [269, 0]
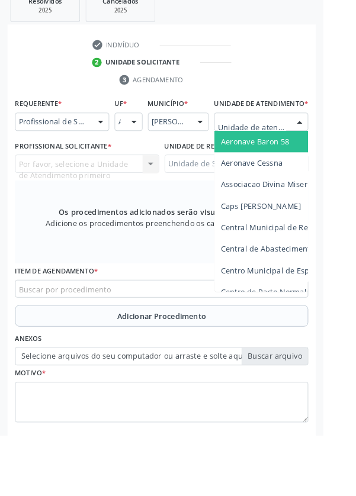
type input "Rua n"
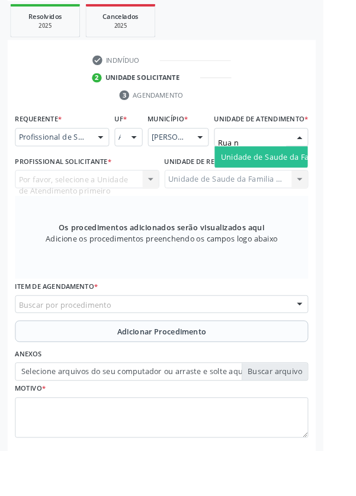
click at [317, 178] on span "Unidade de Saude da Familia Rua [GEOGRAPHIC_DATA]" at bounding box center [353, 172] width 220 height 11
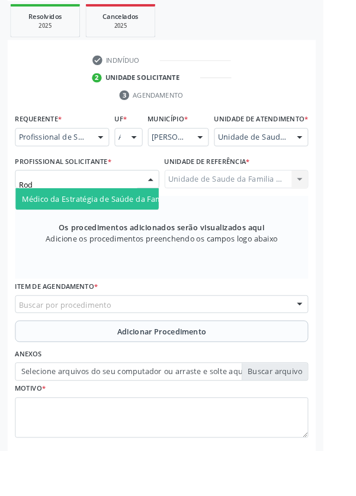
type input "Rodr"
click at [130, 224] on span "Médico da Estratégia de Saúde da Família - [PERSON_NAME]" at bounding box center [144, 218] width 240 height 11
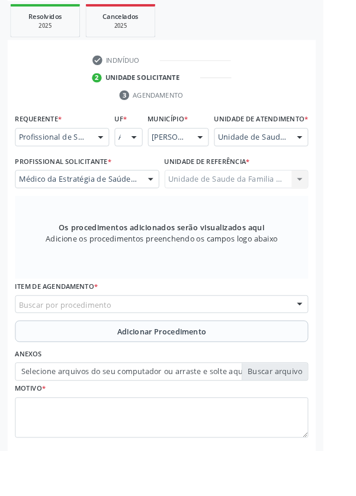
click at [224, 336] on div "Buscar por procedimento" at bounding box center [178, 335] width 323 height 20
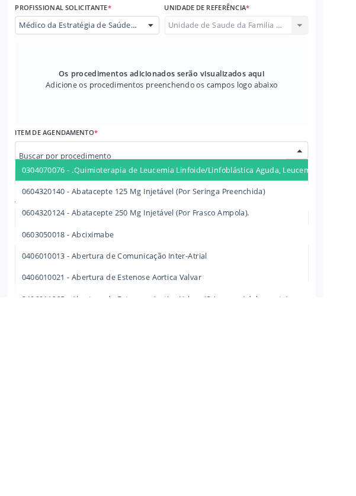
click at [336, 207] on div "Unidade de Saude da Familia Rua [GEOGRAPHIC_DATA] da Familia [GEOGRAPHIC_DATA] …" at bounding box center [260, 197] width 159 height 20
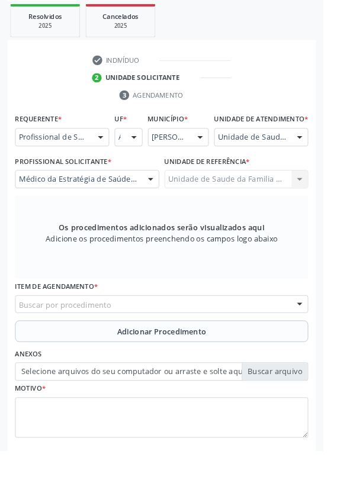
click at [325, 160] on div at bounding box center [330, 151] width 18 height 20
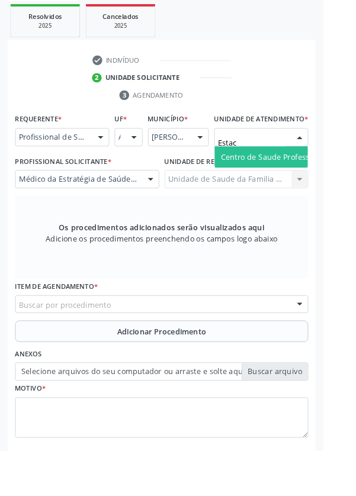
type input "Estaci"
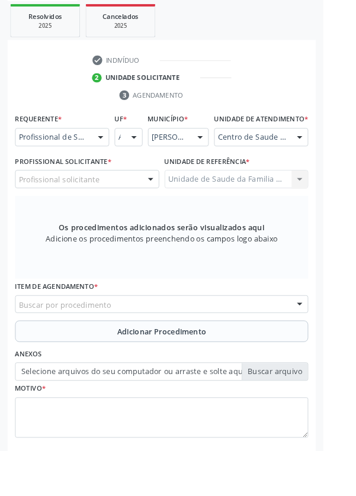
click at [158, 207] on div at bounding box center [166, 198] width 18 height 20
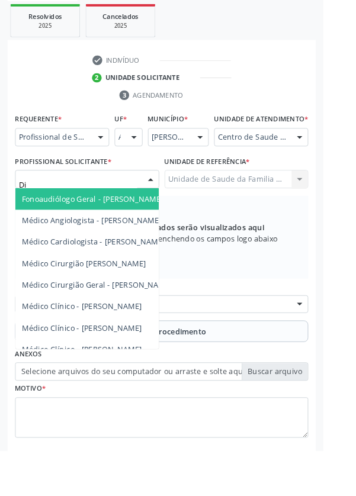
type input "D"
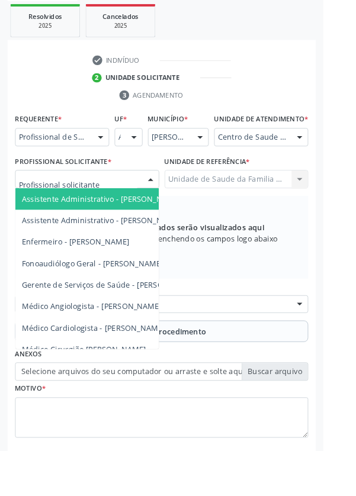
type input "Y"
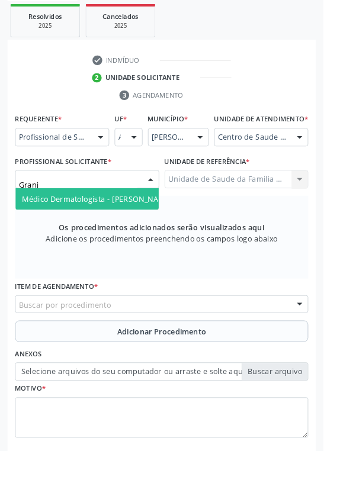
type input "Granja"
click at [153, 224] on span "Médico Dermatologista - [PERSON_NAME]" at bounding box center [107, 218] width 166 height 11
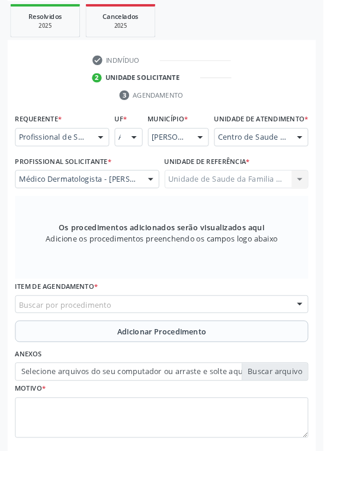
click at [207, 339] on div "Buscar por procedimento" at bounding box center [178, 335] width 323 height 20
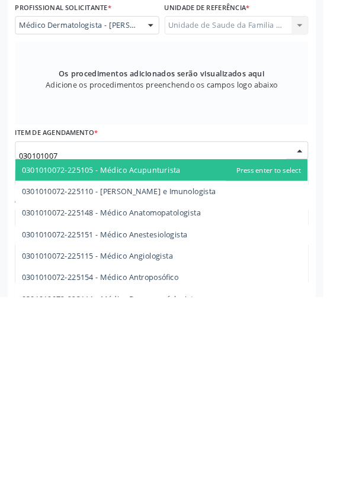
type input "0301010072"
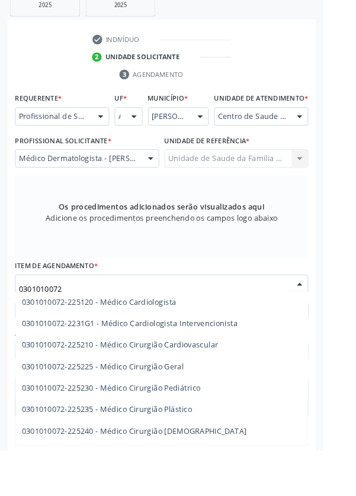
scroll to position [222, 0]
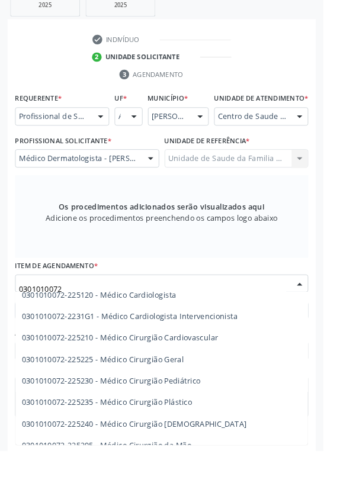
click at [198, 400] on span "0301010072-225225 - Médico Cirurgião Geral" at bounding box center [113, 395] width 178 height 11
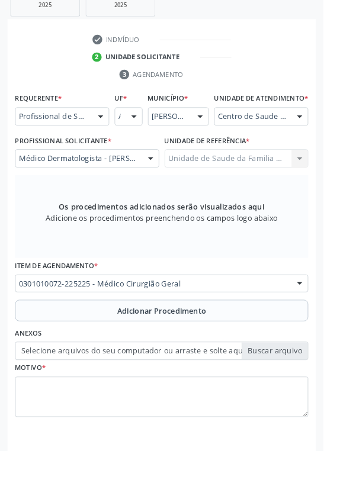
click at [225, 349] on span "Adicionar Procedimento" at bounding box center [178, 342] width 98 height 12
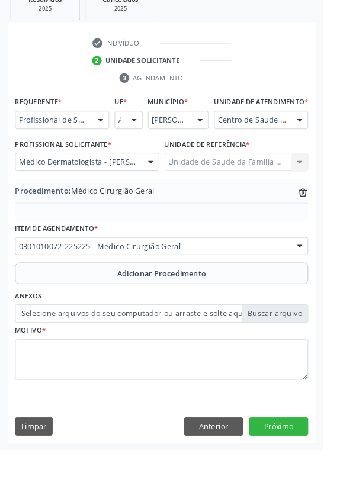
scroll to position [247, 0]
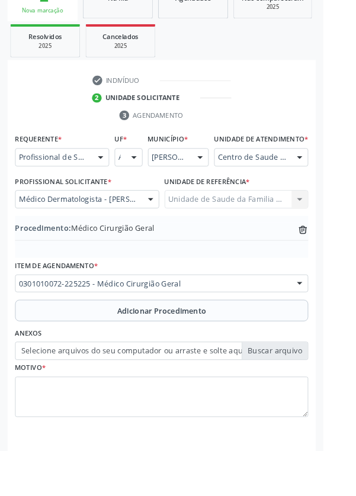
click at [310, 397] on label "Selecione arquivos do seu computador ou arraste e solte aqui" at bounding box center [178, 386] width 323 height 20
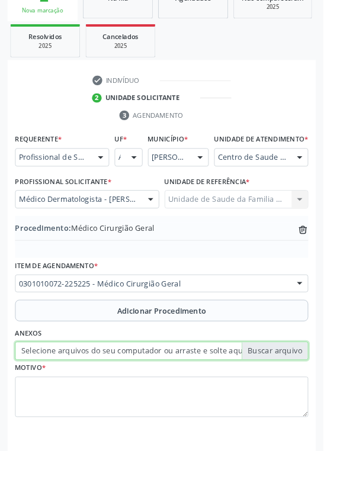
click at [310, 397] on input "Selecione arquivos do seu computador ou arraste e solte aqui" at bounding box center [178, 386] width 323 height 20
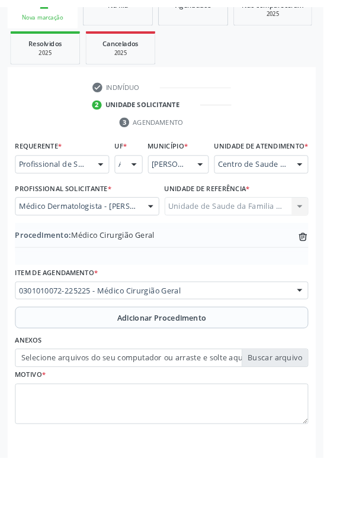
scroll to position [231, 0]
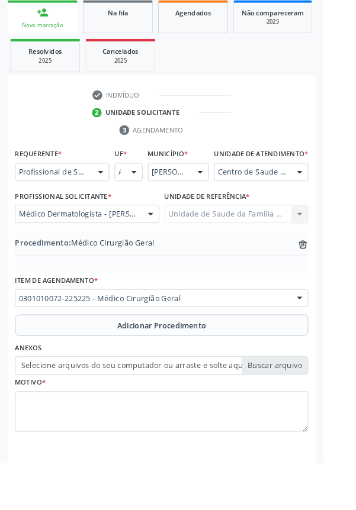
type input "C:\fakepath\17597713346808688161081705289378.jpg"
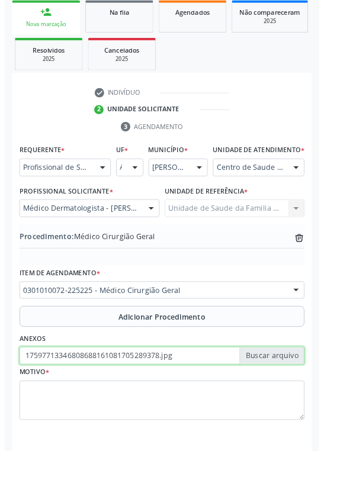
scroll to position [247, 0]
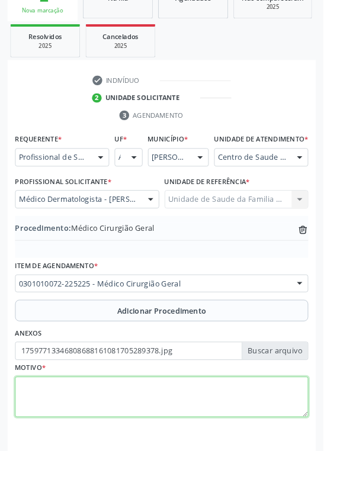
click at [121, 430] on textarea at bounding box center [178, 437] width 323 height 45
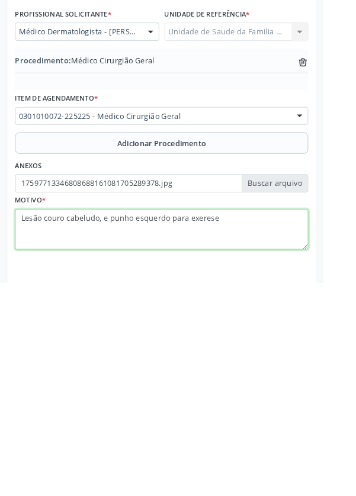
type textarea "Lesão couro cabeludo, e punho esquerdo para exerese"
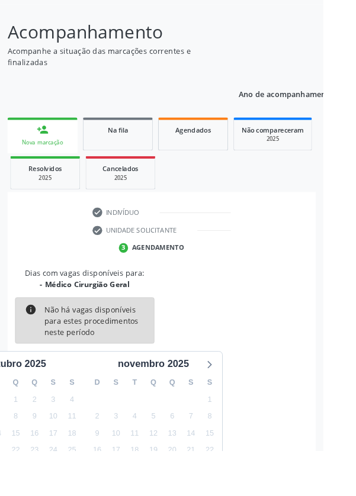
scroll to position [160, 0]
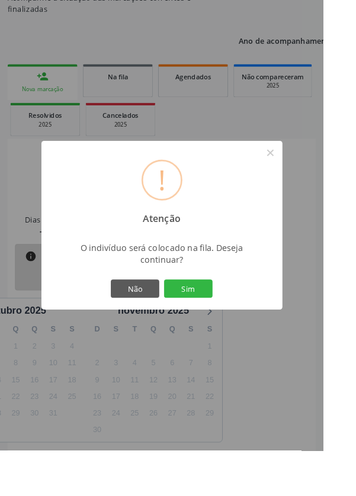
click at [234, 328] on button "Sim" at bounding box center [207, 318] width 53 height 20
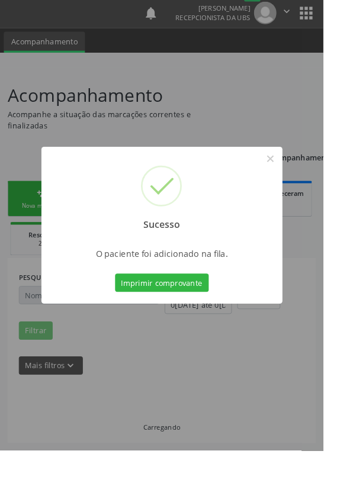
scroll to position [0, 0]
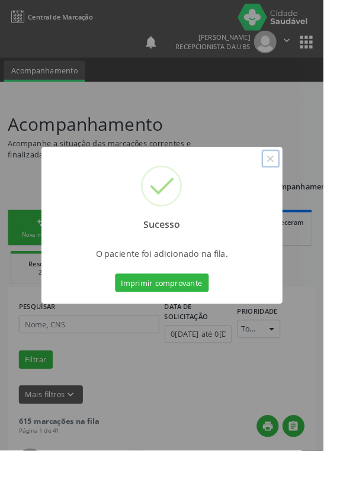
click at [308, 185] on button "×" at bounding box center [298, 175] width 20 height 20
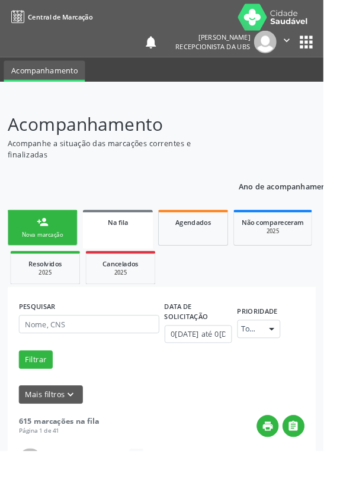
click at [51, 244] on div "person_add" at bounding box center [46, 244] width 13 height 13
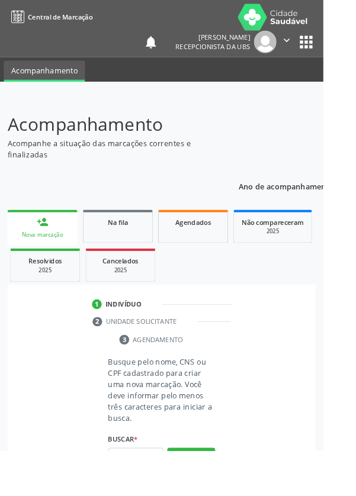
scroll to position [3, 0]
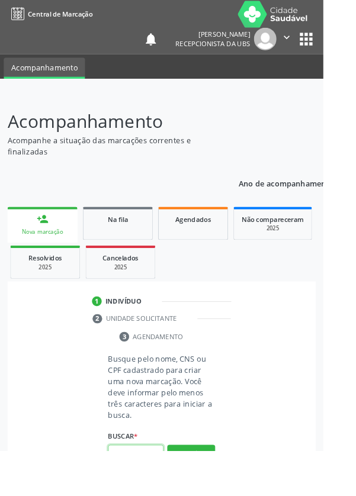
click at [158, 495] on input "text" at bounding box center [149, 500] width 61 height 20
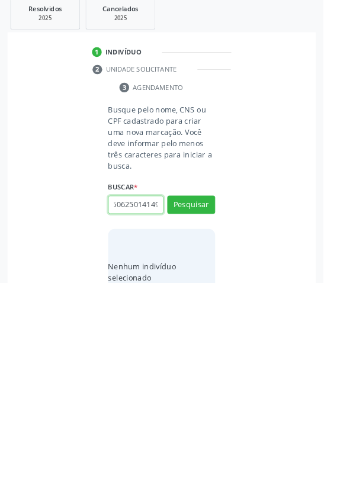
scroll to position [0, 21]
type input "707606250141495"
click at [228, 404] on button "Pesquisar" at bounding box center [210, 410] width 53 height 20
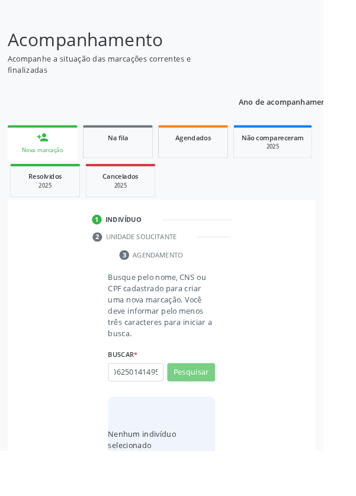
scroll to position [0, 0]
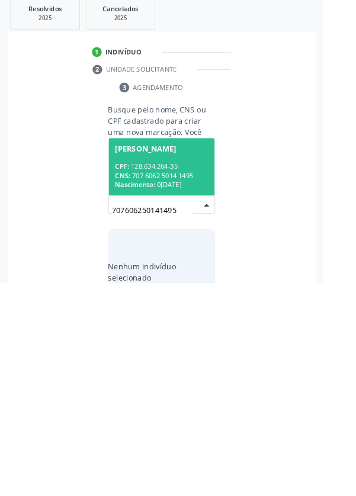
click at [198, 363] on div "CPF: 128.634.264-35" at bounding box center [178, 368] width 102 height 10
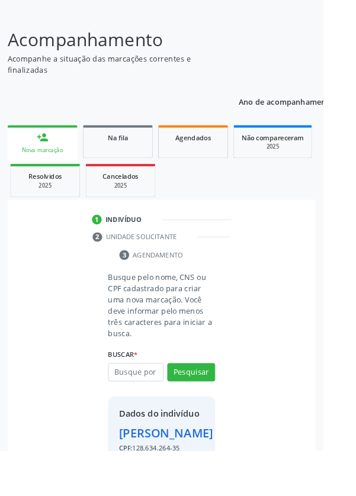
scroll to position [88, 0]
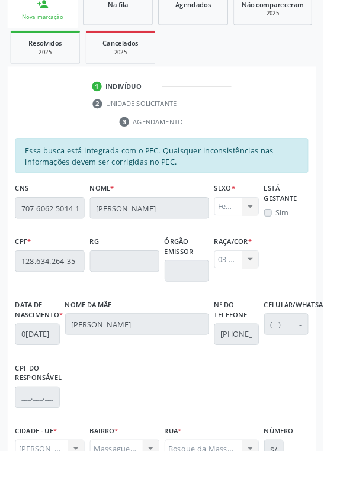
scroll to position [281, 0]
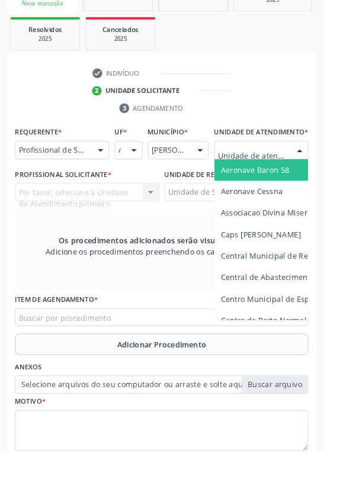
scroll to position [265, 0]
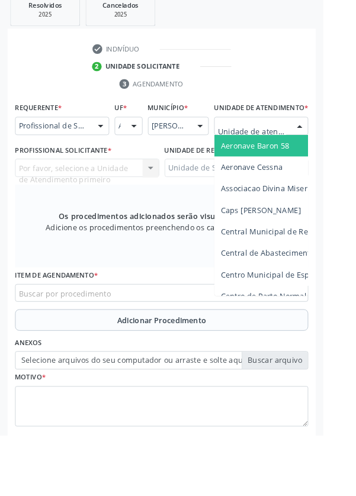
type input "Rua n"
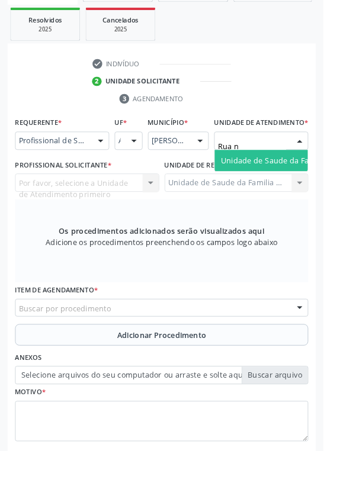
click at [294, 182] on span "Unidade de Saude da Familia Rua [GEOGRAPHIC_DATA]" at bounding box center [353, 176] width 220 height 11
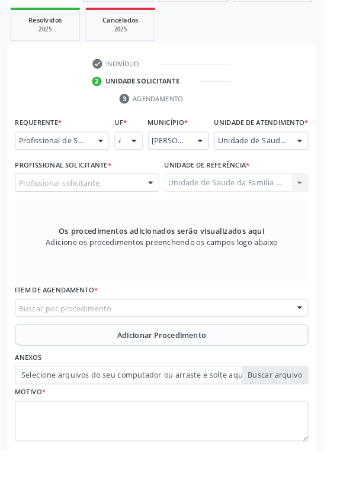
click at [133, 211] on div "Profissional solicitante" at bounding box center [96, 201] width 159 height 20
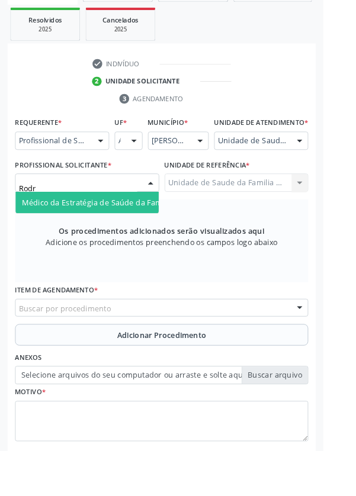
type input "Rodri"
click at [139, 228] on span "Médico da Estratégia de Saúde da Família - [PERSON_NAME]" at bounding box center [144, 222] width 240 height 11
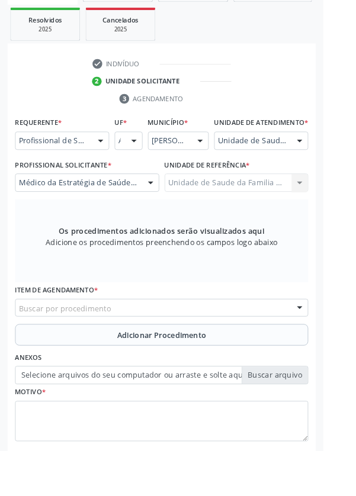
click at [224, 347] on div "Buscar por procedimento" at bounding box center [178, 339] width 323 height 20
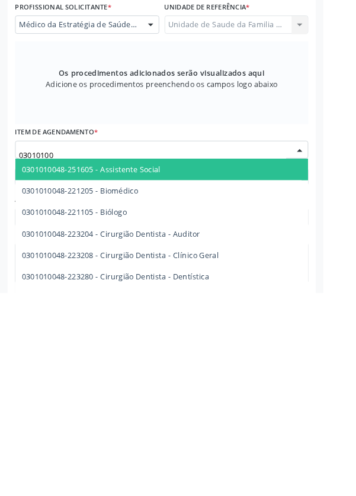
type input "030101003"
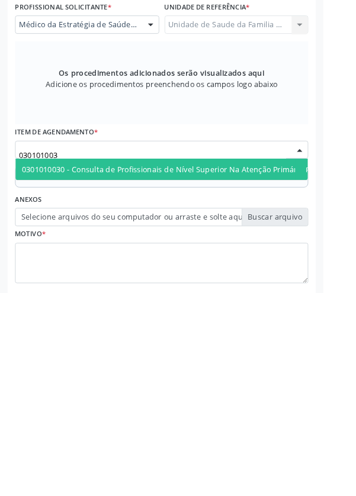
click at [271, 366] on span "0301010030 - Consulta de Profissionais de Nível Superior Na Atenção Primária ([…" at bounding box center [216, 360] width 384 height 11
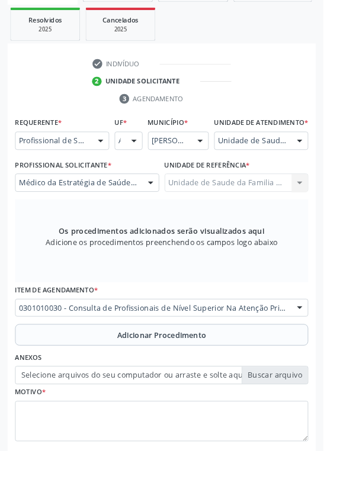
click at [213, 375] on span "Adicionar Procedimento" at bounding box center [178, 369] width 98 height 12
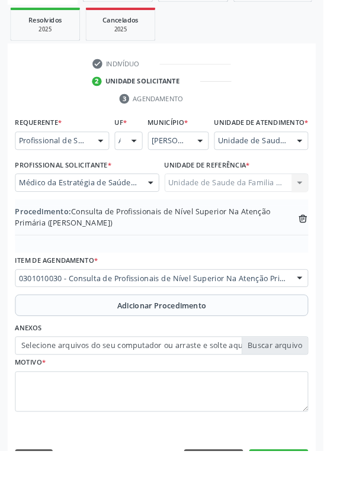
scroll to position [259, 0]
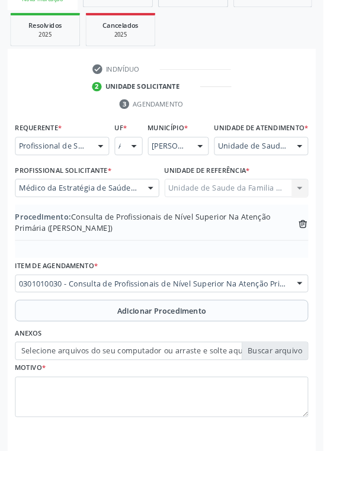
click at [299, 397] on label "Selecione arquivos do seu computador ou arraste e solte aqui" at bounding box center [178, 386] width 323 height 20
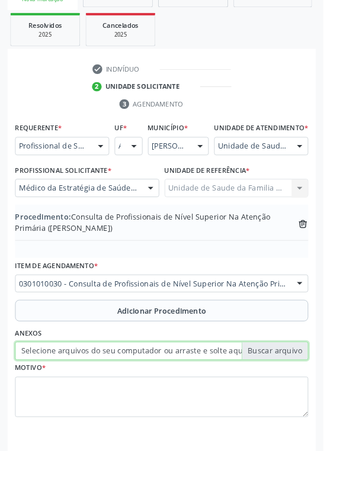
click at [299, 397] on input "Selecione arquivos do seu computador ou arraste e solte aqui" at bounding box center [178, 386] width 323 height 20
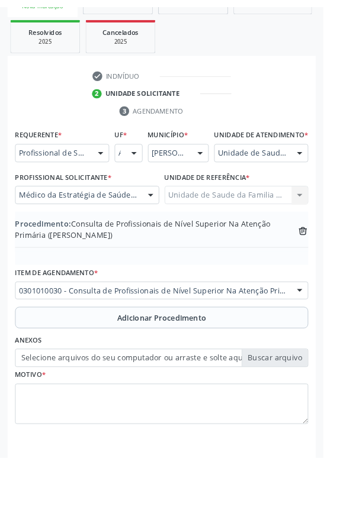
scroll to position [243, 0]
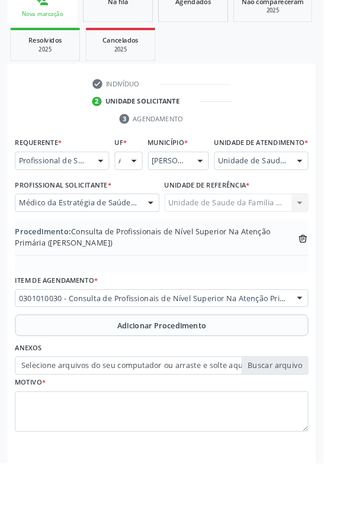
type input "C:\fakepath\17597722386914485158446121892263.jpg"
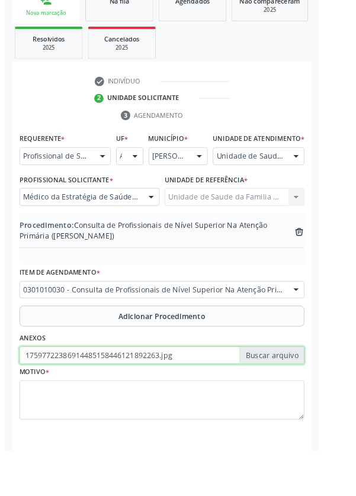
scroll to position [259, 0]
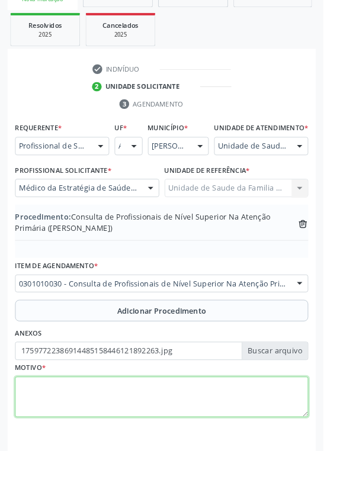
click at [138, 439] on textarea at bounding box center [178, 437] width 323 height 45
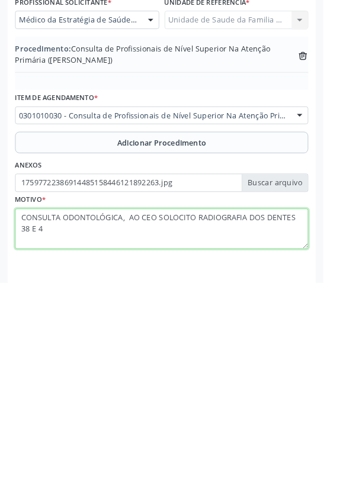
type textarea "CONSULTA ODONTOLÓGICA, AO CEO SOLOCITO RADIOGRAFIA DOS DENTES 38 E 48"
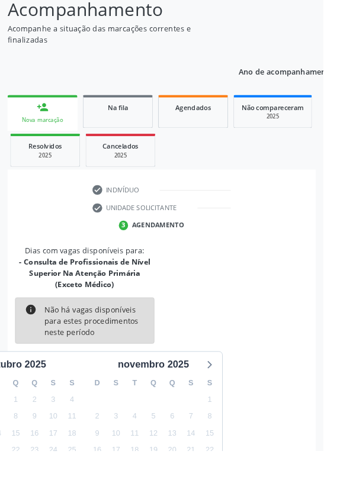
scroll to position [123, 0]
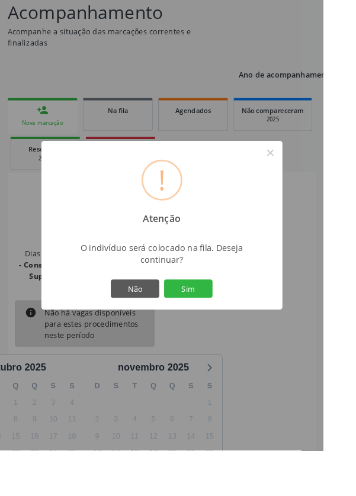
click at [234, 328] on button "Sim" at bounding box center [207, 318] width 53 height 20
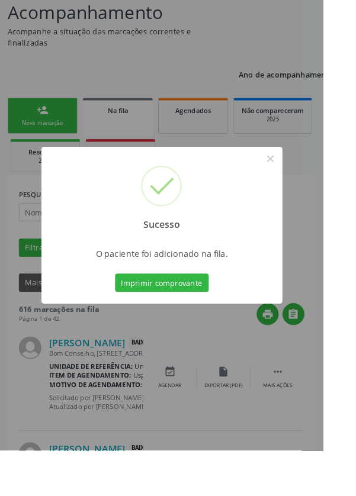
scroll to position [0, 0]
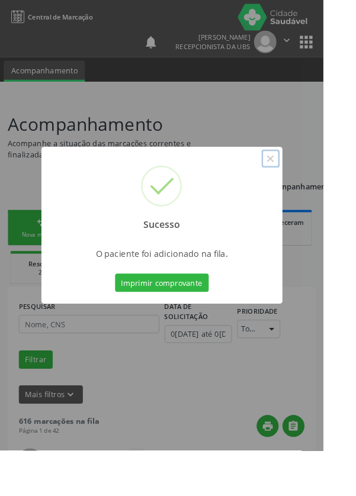
click at [308, 185] on button "×" at bounding box center [298, 175] width 20 height 20
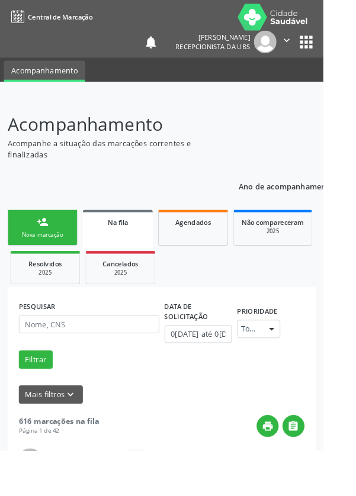
click at [68, 247] on link "person_add Nova marcação" at bounding box center [46, 251] width 77 height 40
click at [57, 259] on div "Nova marcação" at bounding box center [46, 258] width 59 height 9
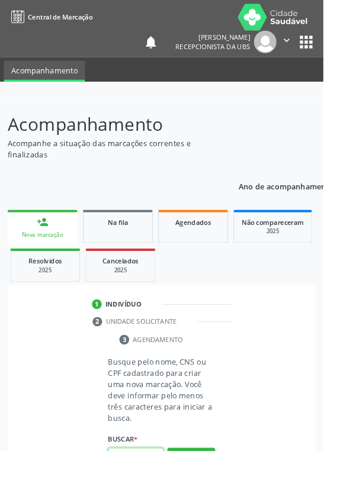
click at [154, 495] on input "text" at bounding box center [149, 503] width 61 height 20
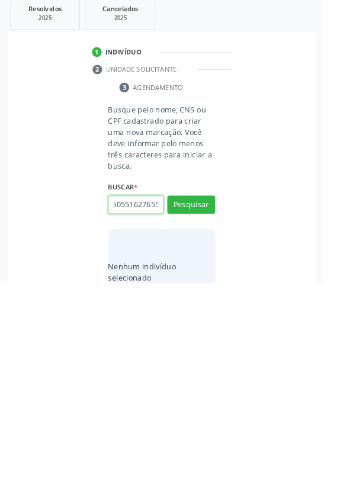
scroll to position [0, 21]
type input "700505516276551"
click at [234, 405] on button "Pesquisar" at bounding box center [210, 410] width 53 height 20
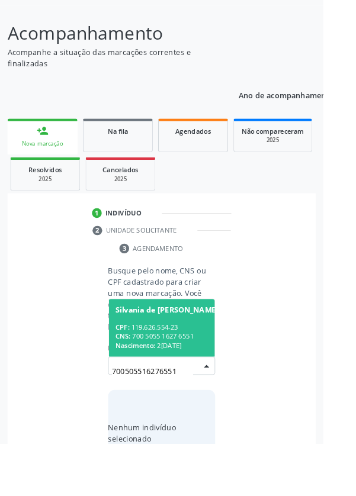
scroll to position [93, 0]
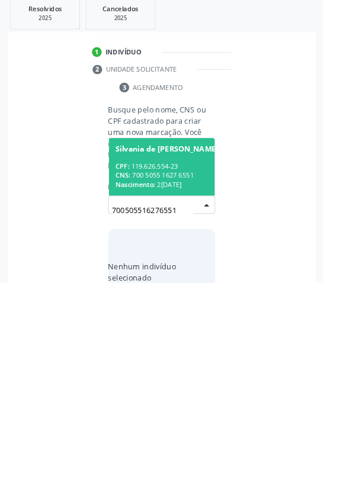
click at [195, 495] on div "Acompanhamento Acompanhe a situação das marcações correntes e finalizadas Relat…" at bounding box center [178, 281] width 356 height 534
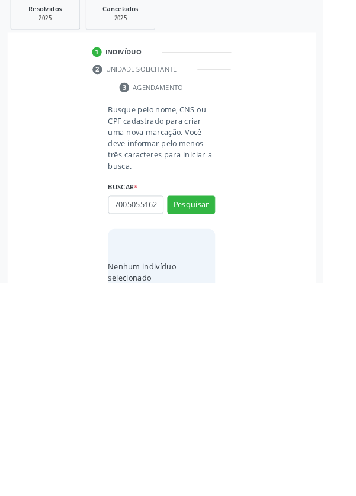
click at [201, 368] on p "Busque pelo nome, CNS ou CPF cadastrado para criar uma nova marcação. Você deve…" at bounding box center [178, 336] width 118 height 75
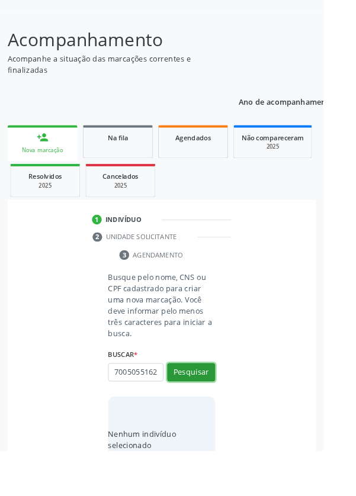
click at [226, 407] on button "Pesquisar" at bounding box center [210, 410] width 53 height 20
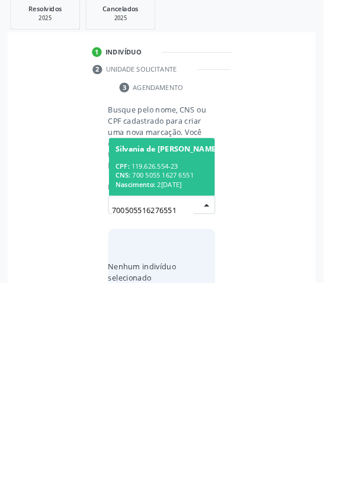
click at [193, 359] on span "Silvania de [PERSON_NAME] CPF: 119.626.554-23 CNS: 700 5055 1627 6551 Nasciment…" at bounding box center [184, 368] width 128 height 63
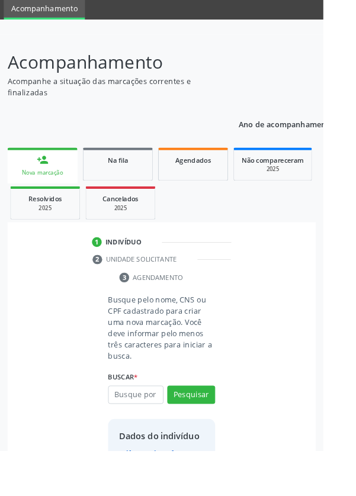
scroll to position [68, 0]
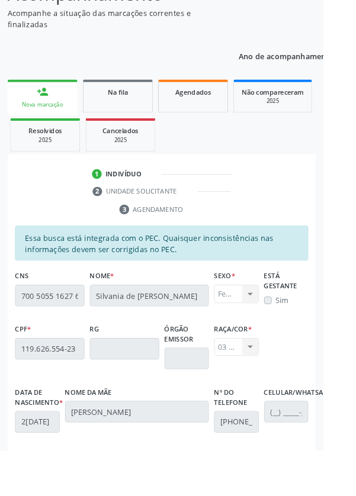
scroll to position [281, 0]
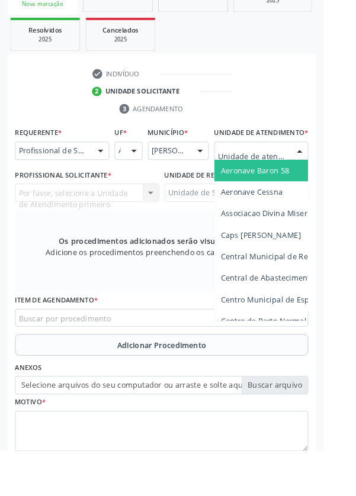
scroll to position [269, 0]
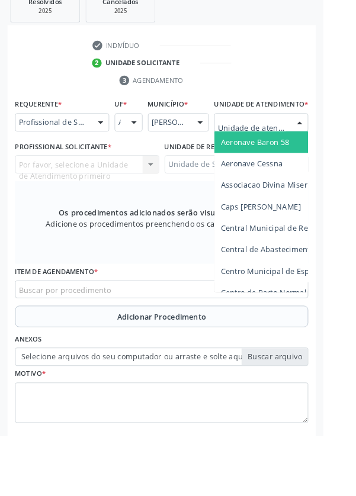
type input "Rua n"
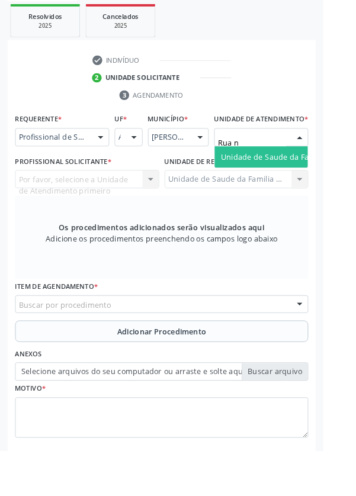
click at [305, 178] on span "Unidade de Saude da Familia Rua [GEOGRAPHIC_DATA]" at bounding box center [353, 172] width 220 height 11
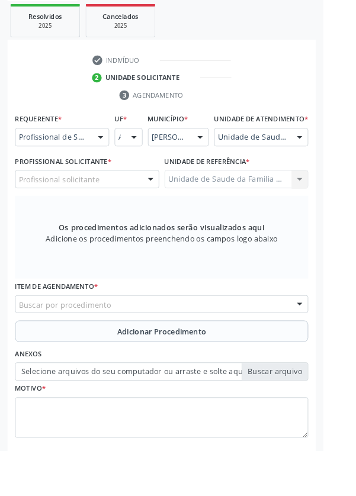
click at [127, 207] on div "Profissional solicitante" at bounding box center [96, 197] width 159 height 20
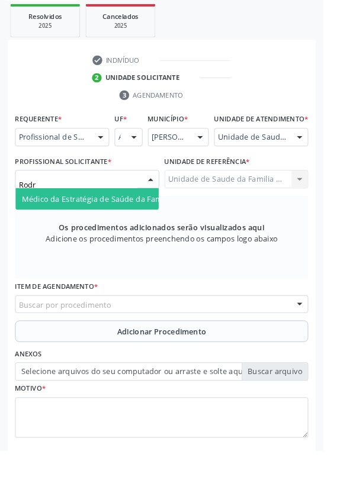
type input "Rodri"
click at [139, 224] on span "Médico da Estratégia de Saúde da Família - [PERSON_NAME]" at bounding box center [144, 218] width 240 height 11
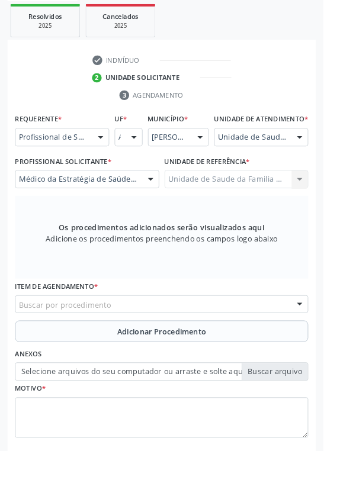
click at [211, 345] on div "Buscar por procedimento" at bounding box center [178, 335] width 323 height 20
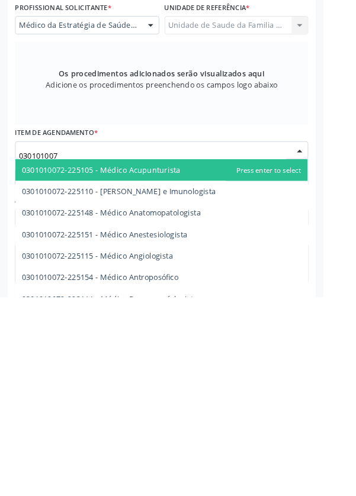
type input "0301010072"
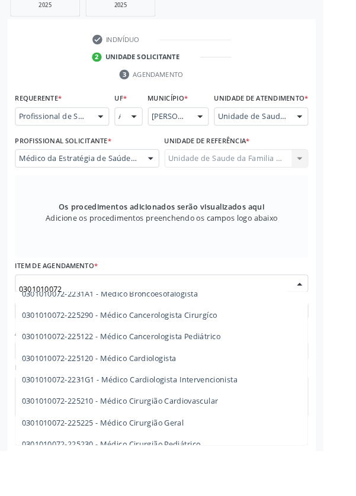
scroll to position [154, 0]
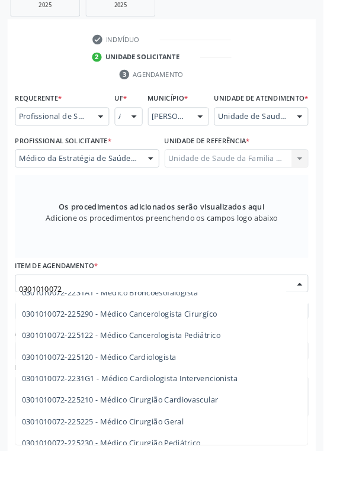
click at [197, 469] on span "0301010072-225225 - Médico Cirurgião Geral" at bounding box center [113, 463] width 178 height 11
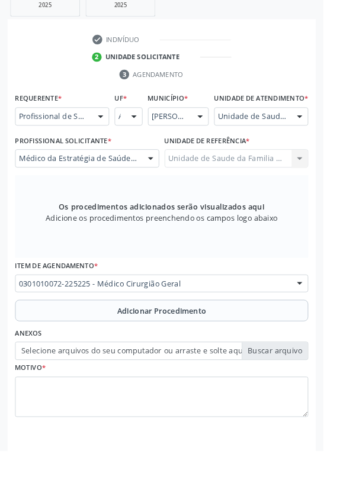
click at [224, 347] on span "Adicionar Procedimento" at bounding box center [178, 342] width 98 height 12
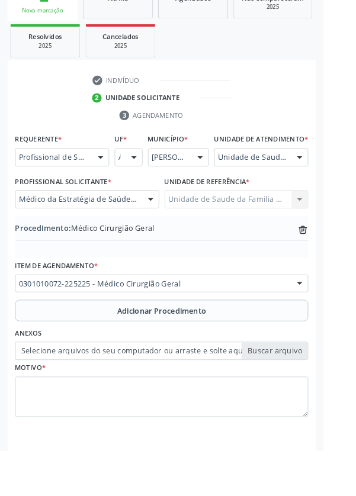
click at [310, 397] on label "Selecione arquivos do seu computador ou arraste e solte aqui" at bounding box center [178, 386] width 323 height 20
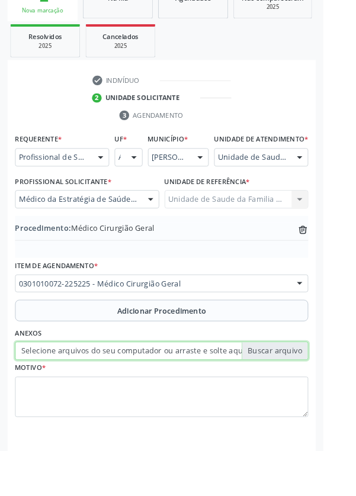
click at [310, 397] on input "Selecione arquivos do seu computador ou arraste e solte aqui" at bounding box center [178, 386] width 323 height 20
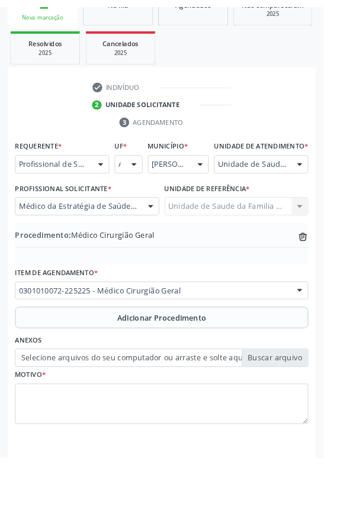
scroll to position [231, 0]
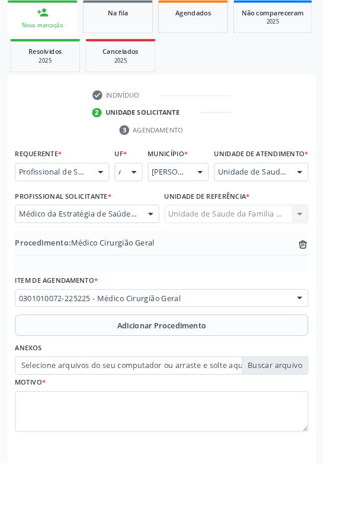
type input "C:\fakepath\17597723941805751938816177694439.jpg"
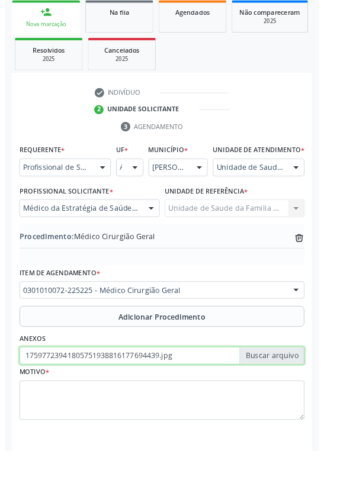
scroll to position [247, 0]
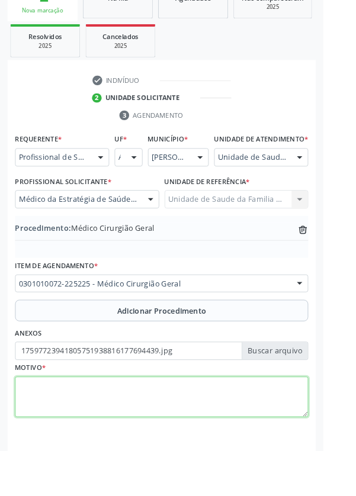
click at [194, 439] on textarea at bounding box center [178, 437] width 323 height 45
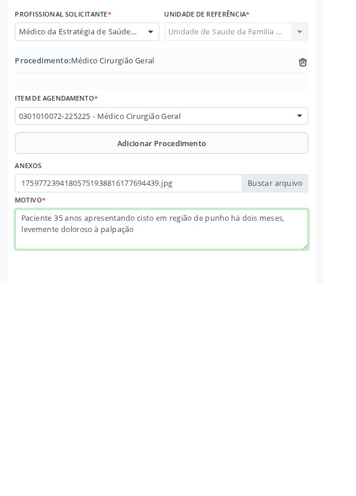
type textarea "Paciente 35 anos apresentando cisto em região de punho há dois meses, levemente…"
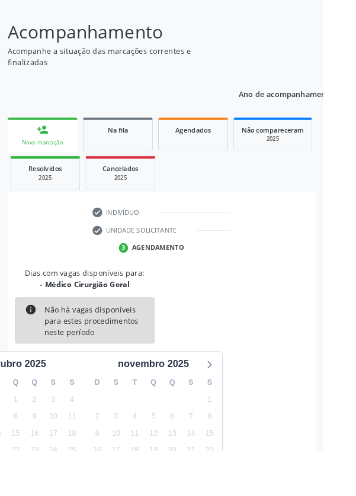
scroll to position [98, 0]
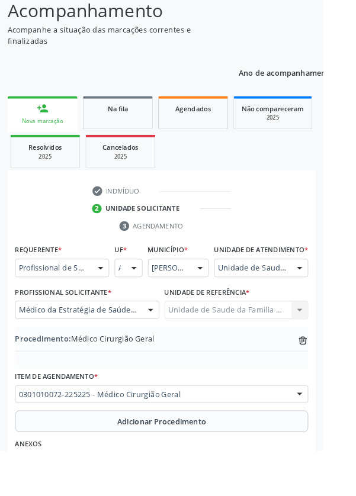
scroll to position [184, 0]
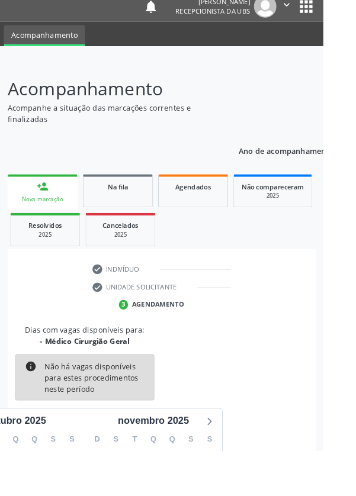
scroll to position [98, 0]
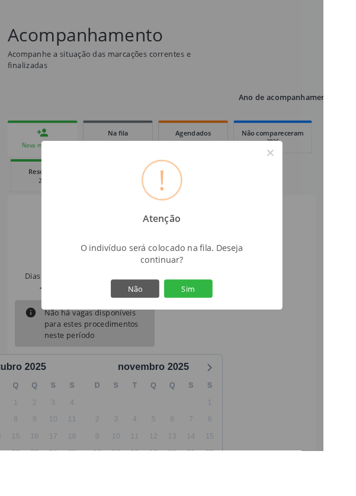
click at [234, 328] on button "Sim" at bounding box center [207, 318] width 53 height 20
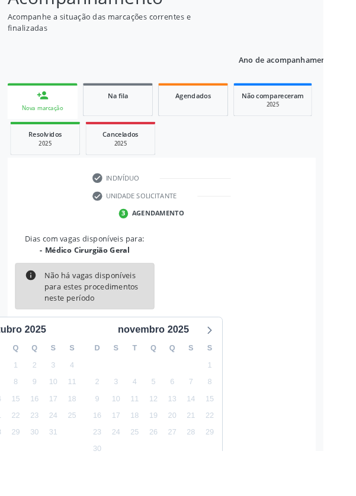
scroll to position [160, 0]
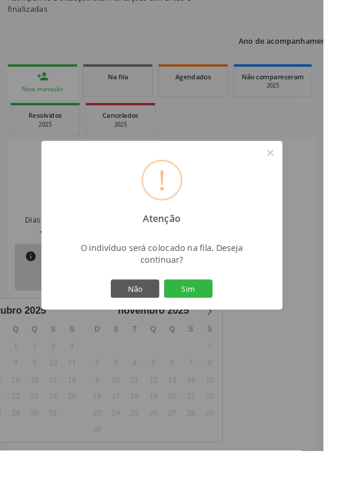
click at [234, 328] on button "Sim" at bounding box center [207, 318] width 53 height 20
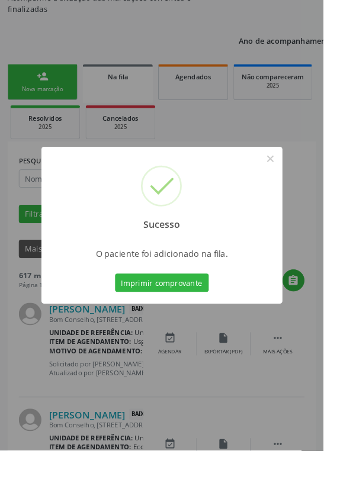
scroll to position [0, 0]
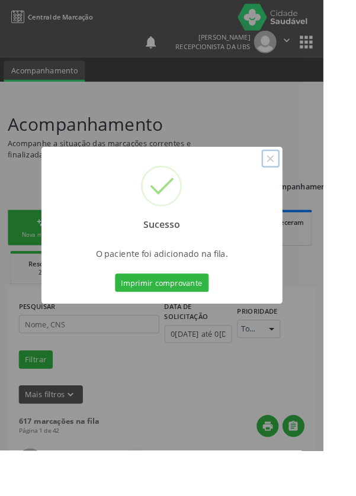
click at [308, 185] on button "×" at bounding box center [298, 175] width 20 height 20
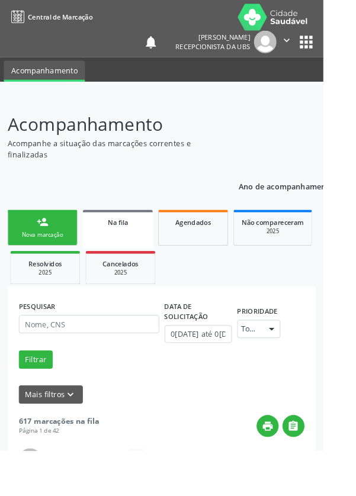
click at [56, 247] on link "person_add Nova marcação" at bounding box center [46, 251] width 77 height 40
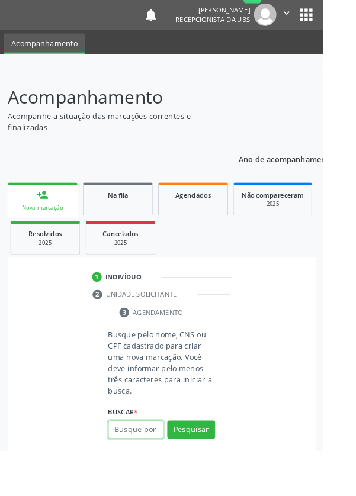
click at [153, 473] on input "text" at bounding box center [149, 473] width 61 height 20
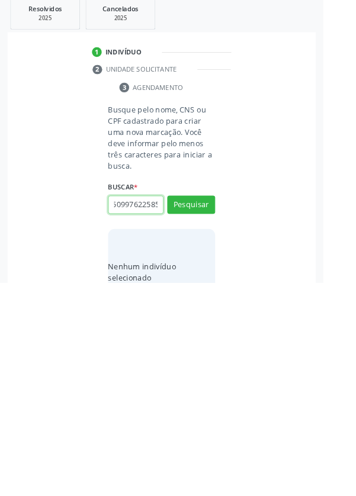
scroll to position [0, 21]
type input "700509976225857"
click at [232, 417] on button "Pesquisar" at bounding box center [210, 410] width 53 height 20
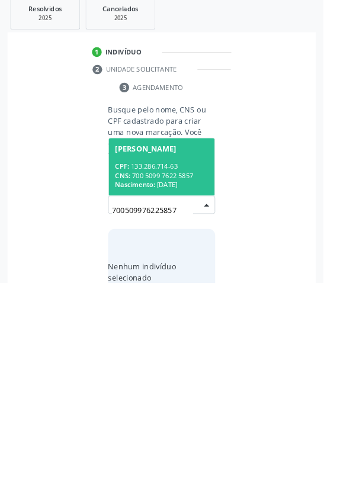
click at [190, 383] on div "Nascimento: [DATE]" at bounding box center [178, 388] width 102 height 10
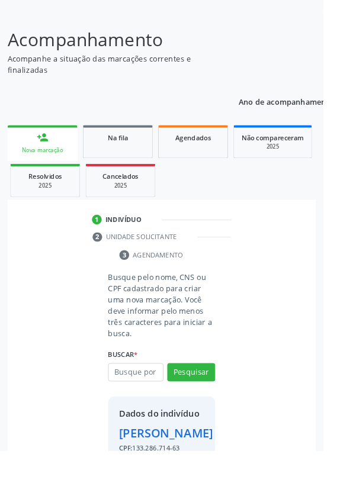
scroll to position [88, 0]
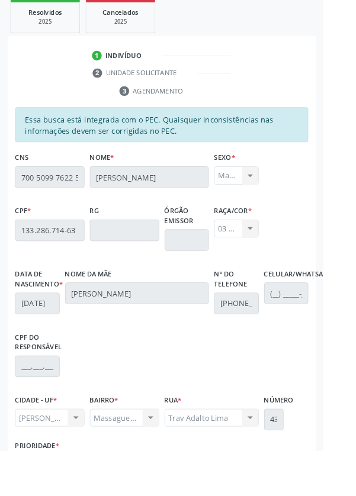
scroll to position [281, 0]
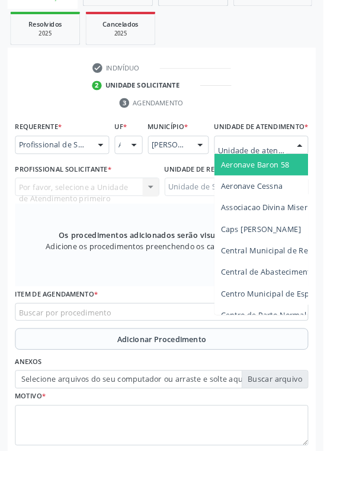
scroll to position [266, 0]
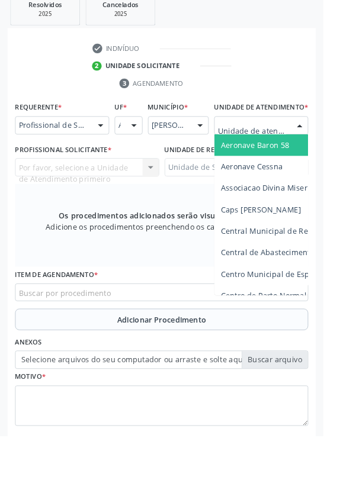
type input "Rua n"
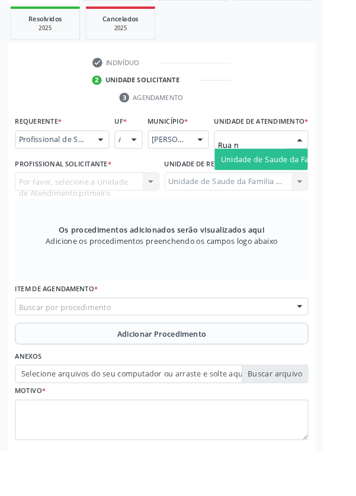
click at [293, 181] on span "Unidade de Saude da Familia Rua [GEOGRAPHIC_DATA]" at bounding box center [353, 175] width 220 height 11
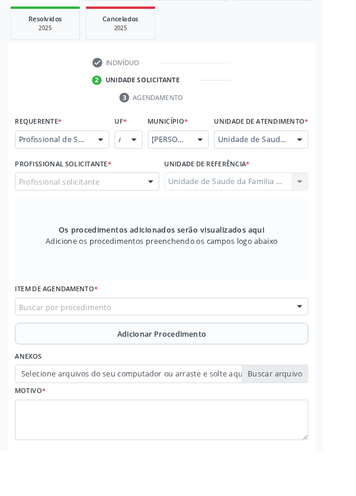
click at [142, 207] on div "Profissional solicitante" at bounding box center [96, 200] width 159 height 20
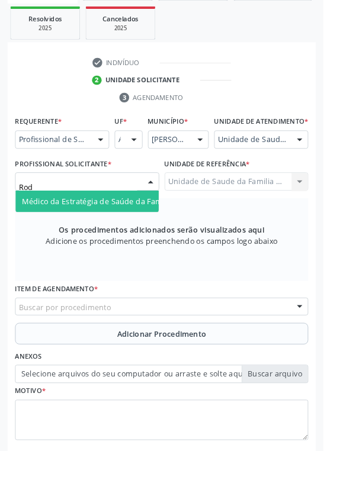
type input "Rodr"
click at [149, 227] on span "Médico da Estratégia de Saúde da Família - [PERSON_NAME]" at bounding box center [144, 221] width 240 height 11
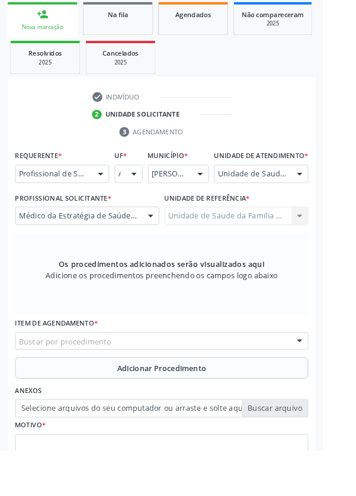
click at [219, 379] on div "Buscar por procedimento" at bounding box center [178, 375] width 323 height 20
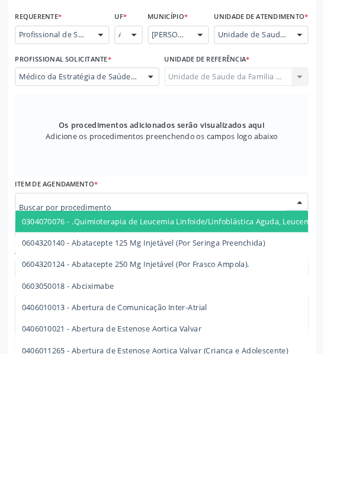
scroll to position [276, 0]
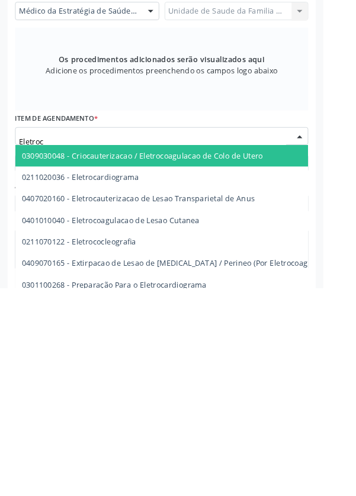
type input "Eletroca"
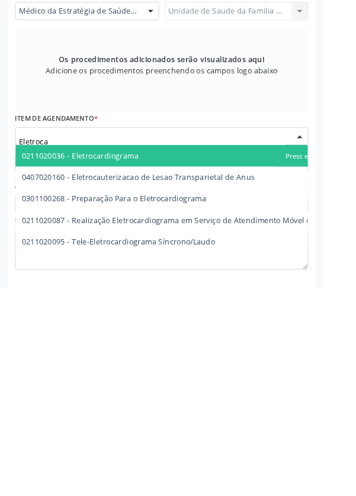
click at [175, 362] on span "0211020036 - Eletrocardiograma" at bounding box center [204, 350] width 375 height 24
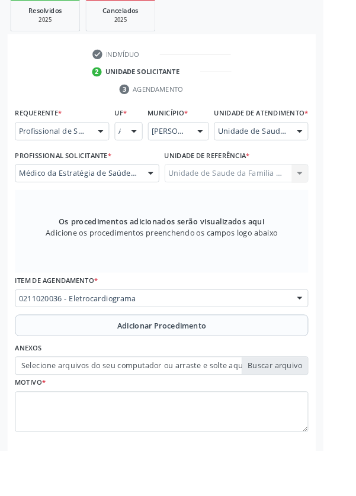
click at [207, 365] on span "Adicionar Procedimento" at bounding box center [178, 358] width 98 height 12
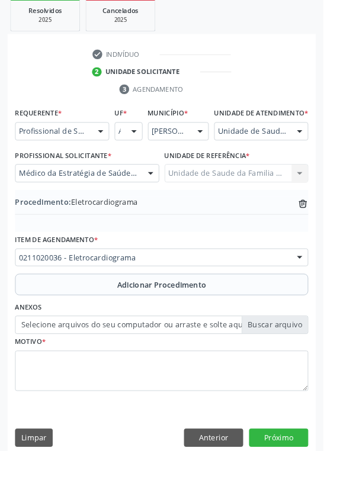
scroll to position [247, 0]
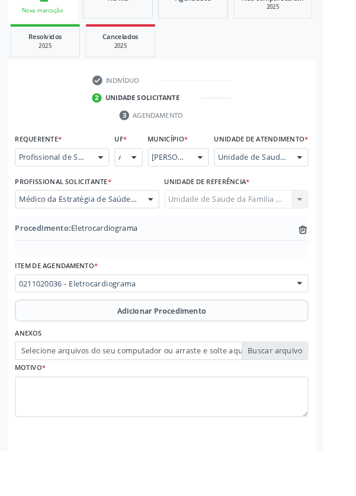
click at [314, 407] on div "Motivo *" at bounding box center [178, 428] width 323 height 63
click at [305, 397] on label "Selecione arquivos do seu computador ou arraste e solte aqui" at bounding box center [178, 386] width 323 height 20
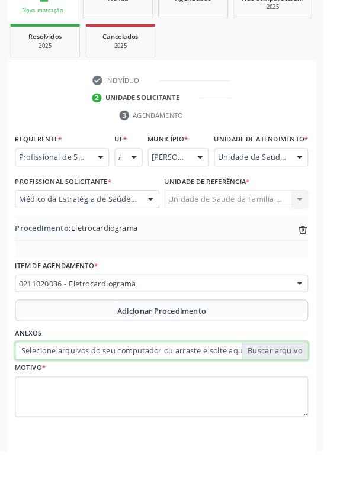
click at [305, 397] on input "Selecione arquivos do seu computador ou arraste e solte aqui" at bounding box center [178, 386] width 323 height 20
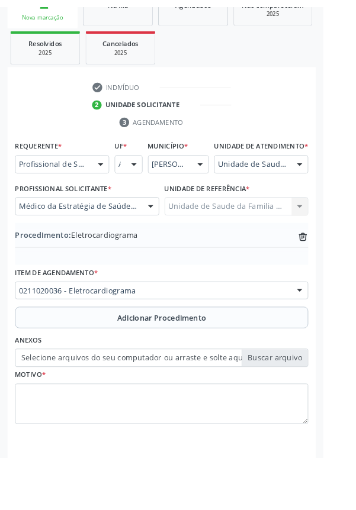
scroll to position [231, 0]
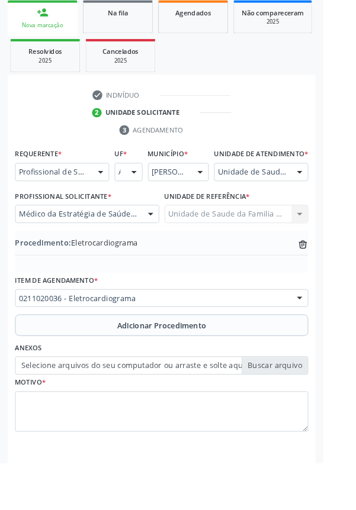
type input "C:\fakepath\17597731136027481069571946655777.jpg"
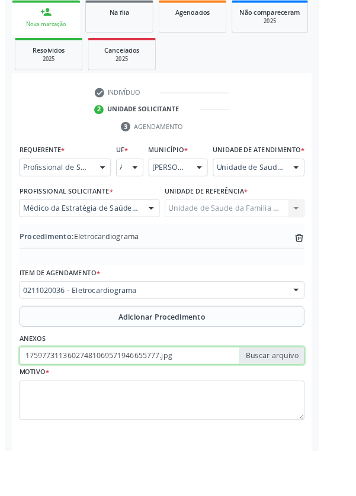
scroll to position [247, 0]
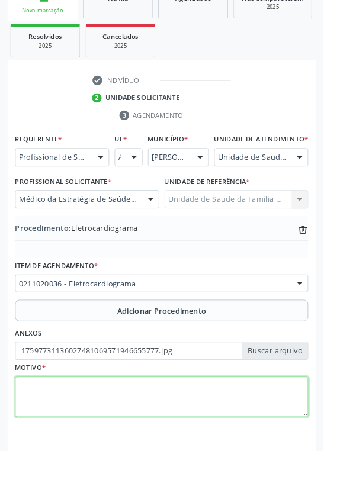
click at [127, 434] on textarea at bounding box center [178, 437] width 323 height 45
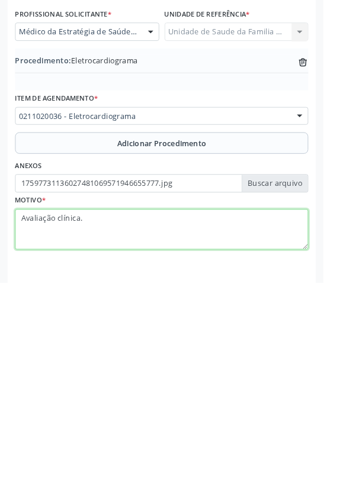
type textarea "Avaliação clínica."
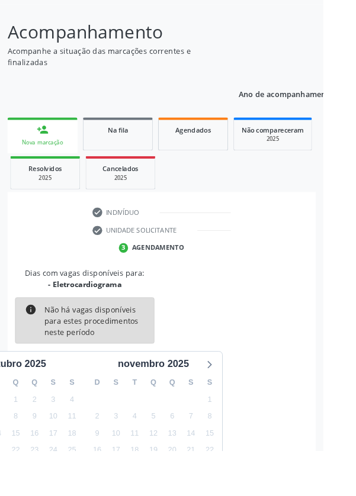
scroll to position [98, 0]
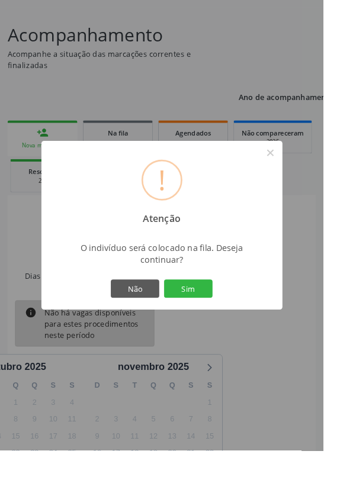
click at [234, 328] on button "Sim" at bounding box center [207, 318] width 53 height 20
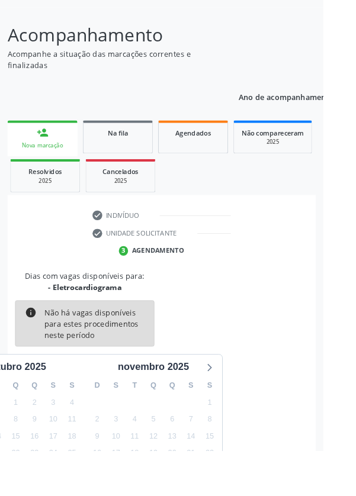
scroll to position [0, 0]
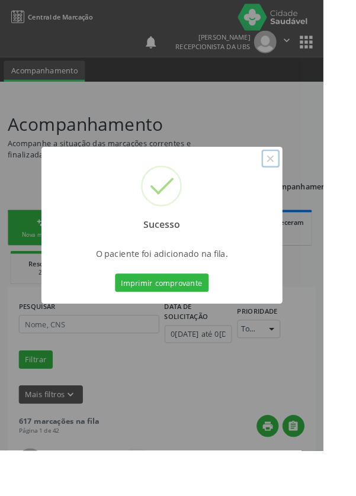
click at [308, 185] on button "×" at bounding box center [298, 175] width 20 height 20
